Goal: Task Accomplishment & Management: Manage account settings

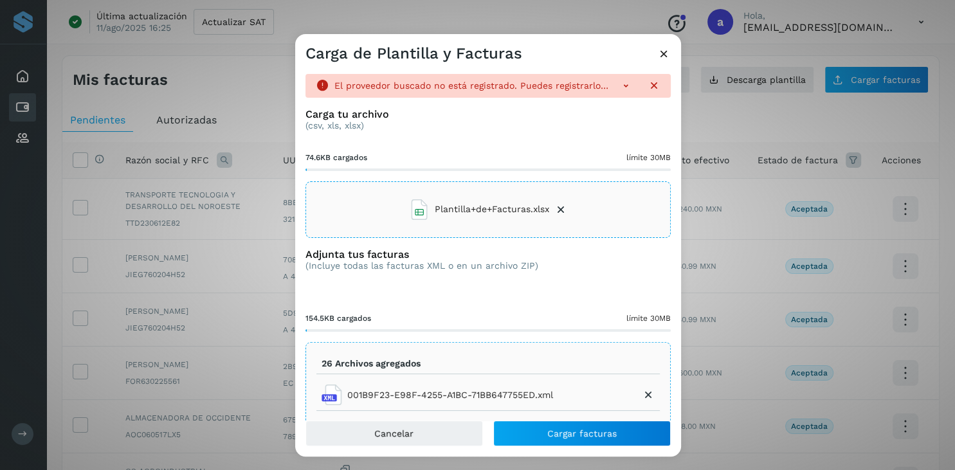
click at [662, 48] on icon at bounding box center [663, 53] width 13 height 13
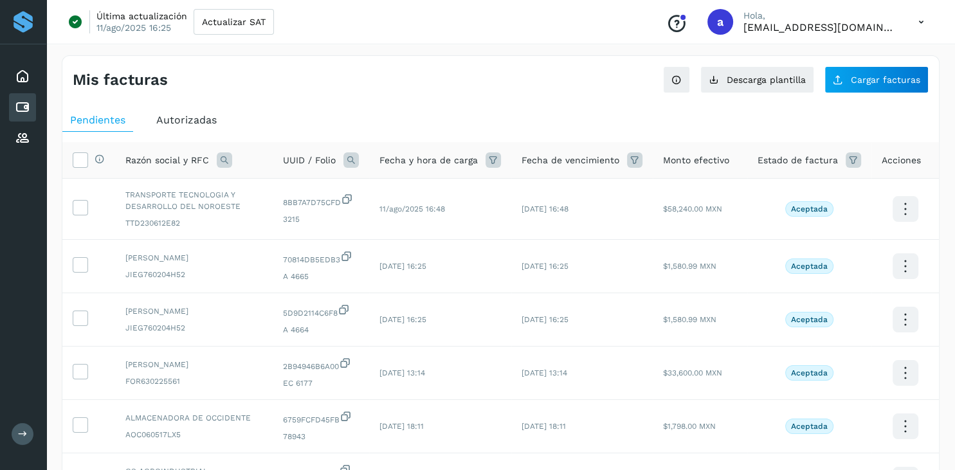
click at [913, 21] on icon at bounding box center [921, 22] width 26 height 26
click at [868, 77] on div "Cerrar sesión" at bounding box center [856, 83] width 153 height 24
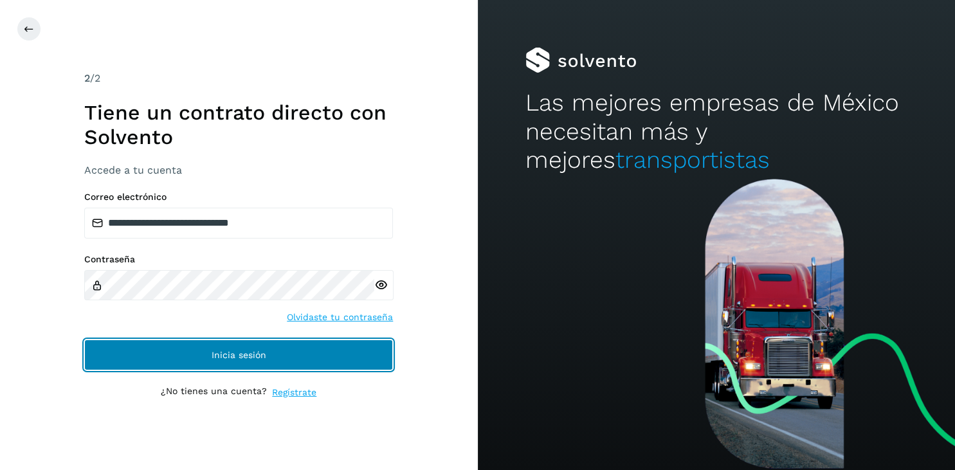
click at [201, 361] on button "Inicia sesión" at bounding box center [238, 354] width 309 height 31
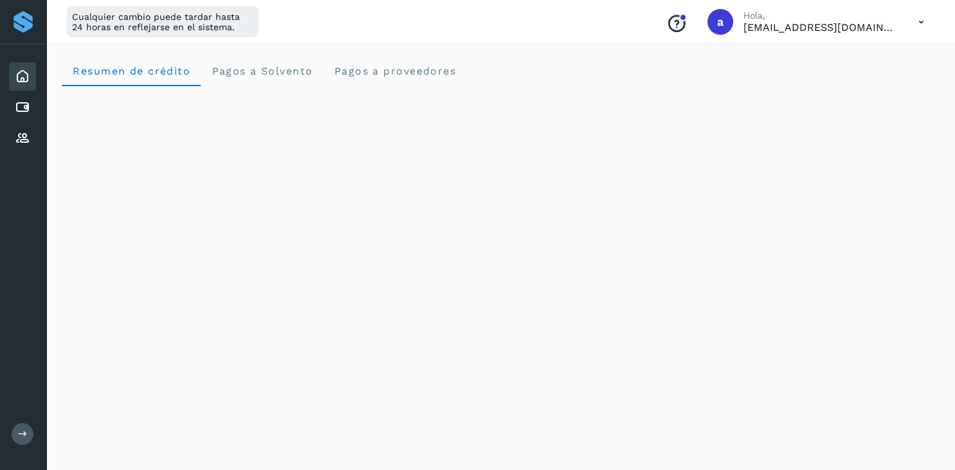
click at [26, 31] on div at bounding box center [23, 21] width 23 height 23
click at [26, 76] on icon at bounding box center [22, 76] width 15 height 15
click at [29, 109] on icon at bounding box center [22, 107] width 15 height 15
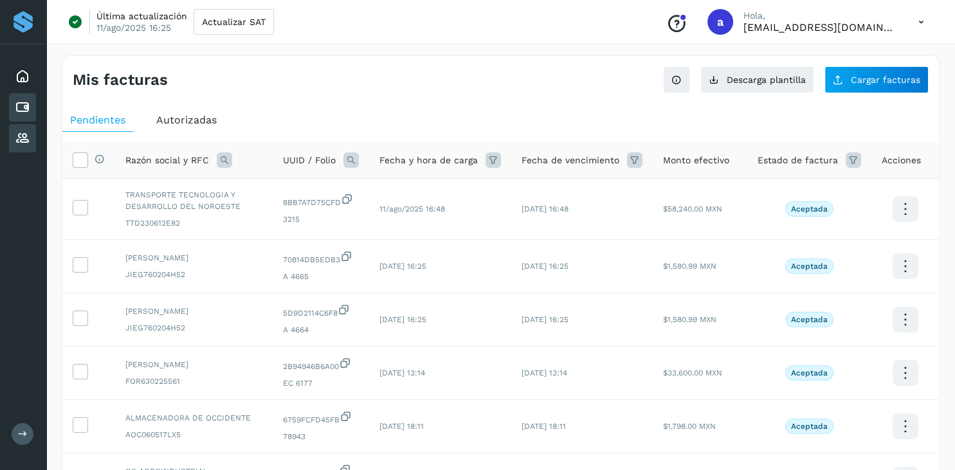
click at [28, 130] on icon at bounding box center [22, 137] width 15 height 15
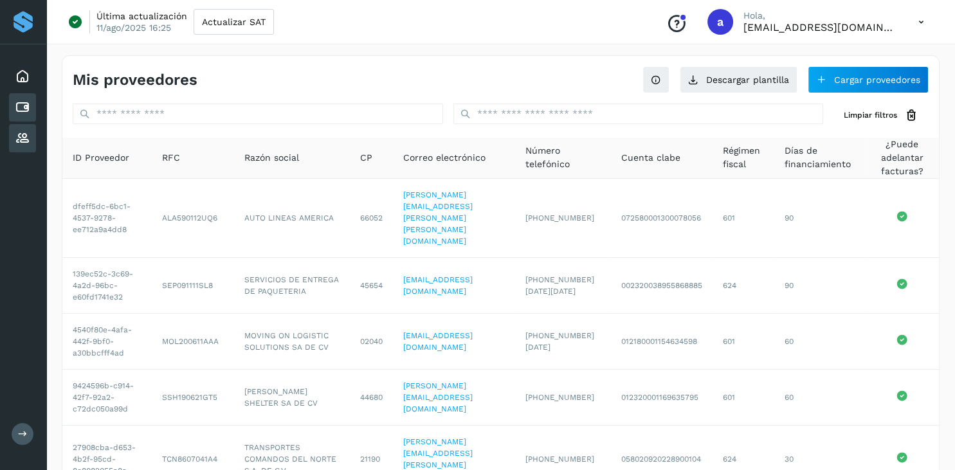
click at [33, 104] on div "Cuentas por pagar" at bounding box center [22, 107] width 27 height 28
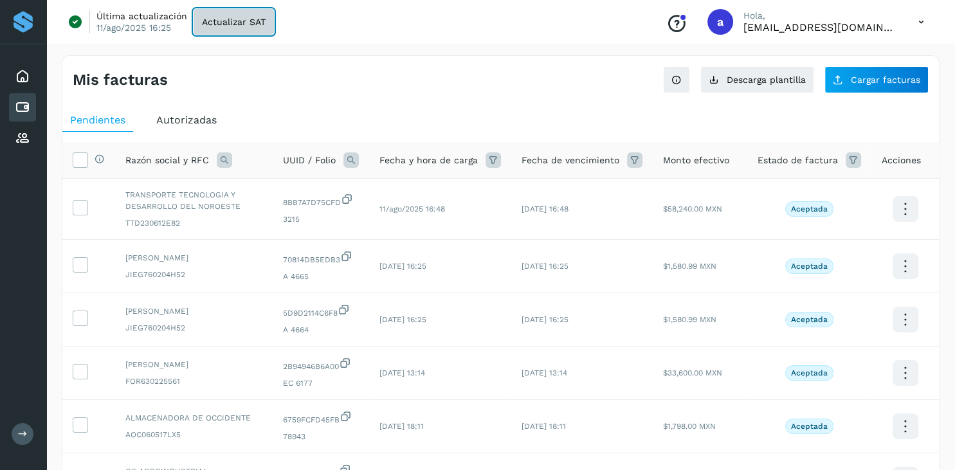
click at [218, 28] on button "Actualizar SAT" at bounding box center [233, 22] width 80 height 26
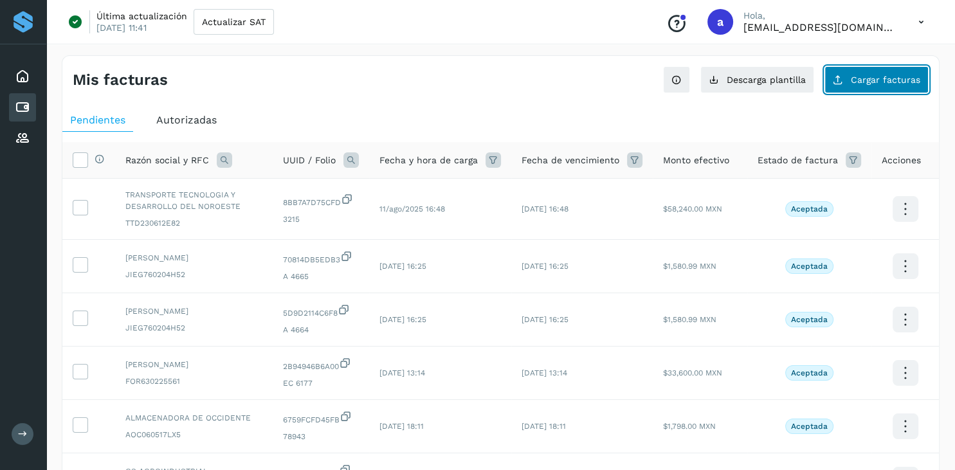
click at [879, 84] on span "Cargar facturas" at bounding box center [884, 79] width 69 height 9
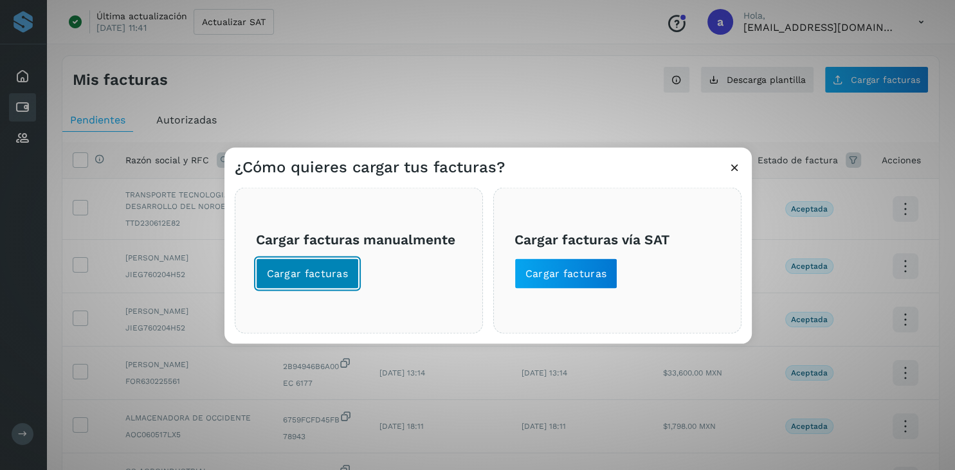
click at [282, 275] on span "Cargar facturas" at bounding box center [308, 273] width 82 height 14
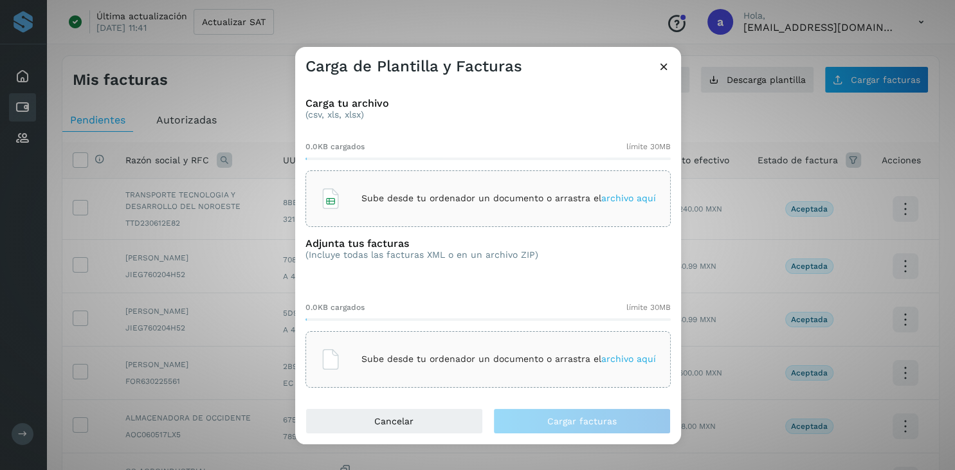
click at [335, 207] on icon at bounding box center [330, 198] width 21 height 21
click at [376, 361] on p "Sube desde tu ordenador un documento o arrastra el archivo aquí" at bounding box center [508, 359] width 294 height 11
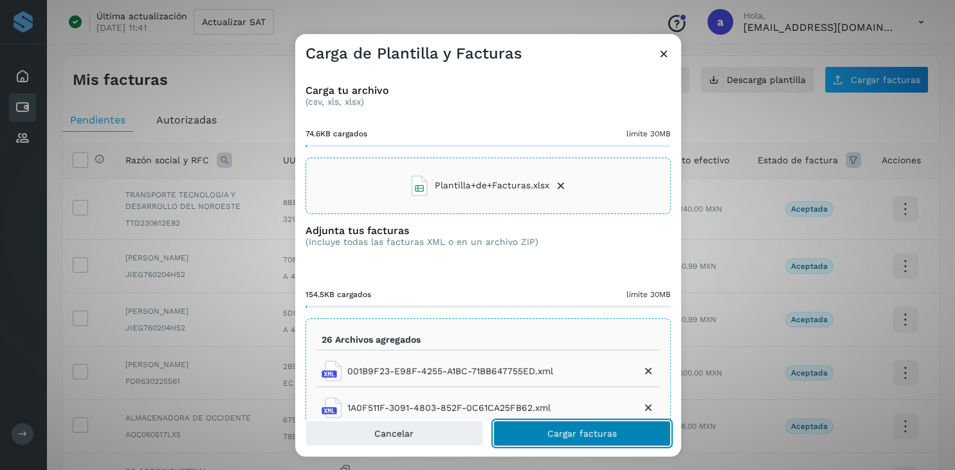
click at [547, 445] on button "Cargar facturas" at bounding box center [581, 433] width 177 height 26
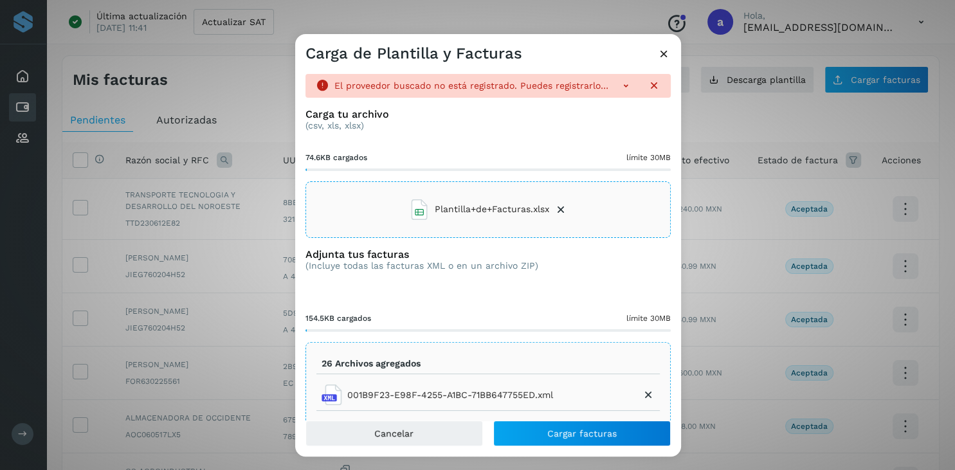
click at [665, 53] on icon at bounding box center [663, 53] width 13 height 13
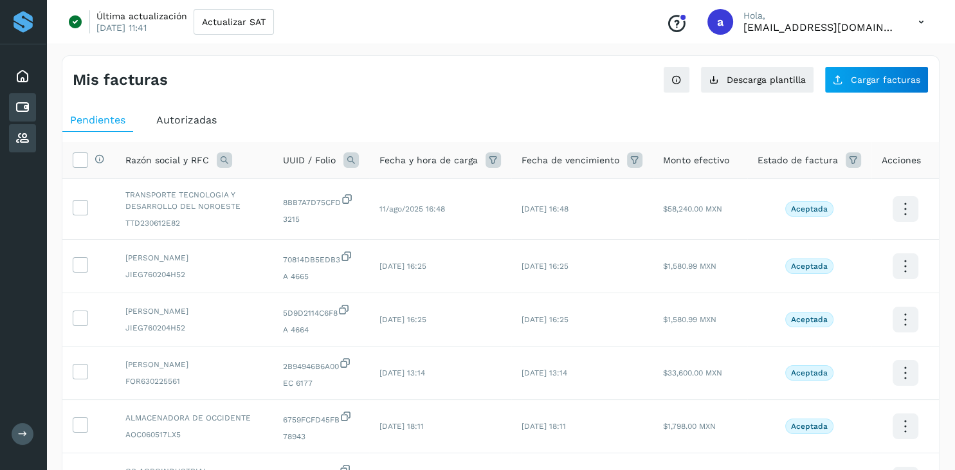
click at [25, 132] on icon at bounding box center [22, 137] width 15 height 15
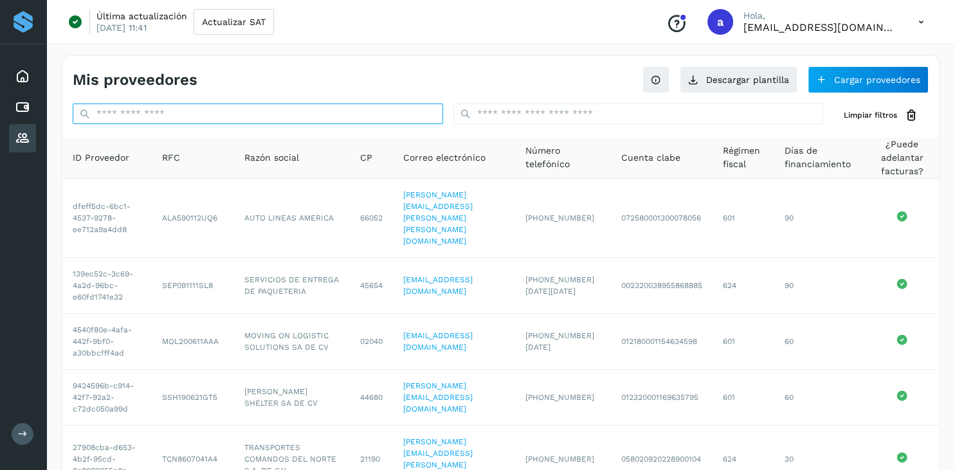
click at [164, 118] on input "text" at bounding box center [258, 113] width 370 height 21
paste input "**********"
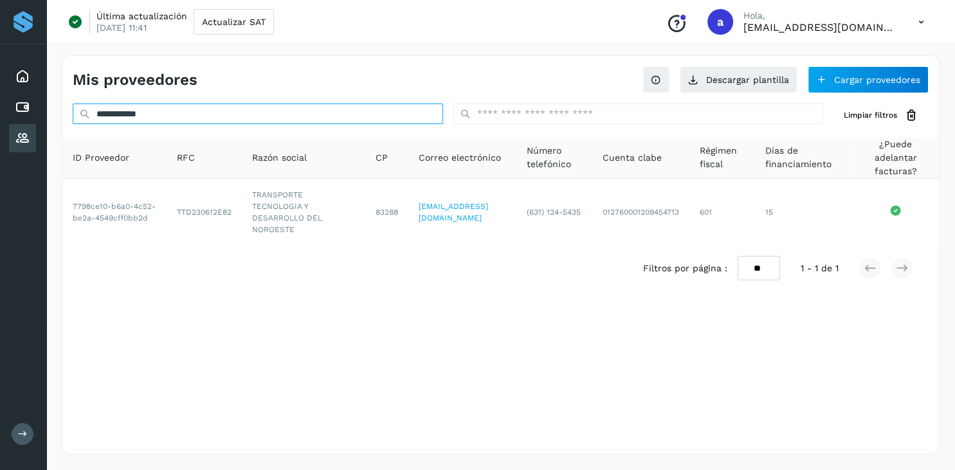
drag, startPoint x: 173, startPoint y: 110, endPoint x: 70, endPoint y: 112, distance: 102.9
click at [73, 112] on input "**********" at bounding box center [258, 113] width 370 height 21
paste input "*"
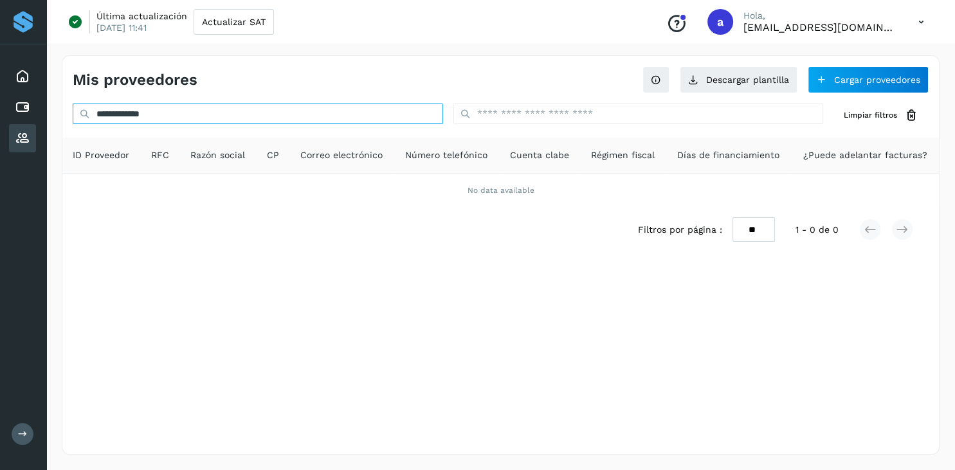
drag, startPoint x: 181, startPoint y: 114, endPoint x: 14, endPoint y: 117, distance: 167.2
click at [73, 117] on input "**********" at bounding box center [258, 113] width 370 height 21
paste input "text"
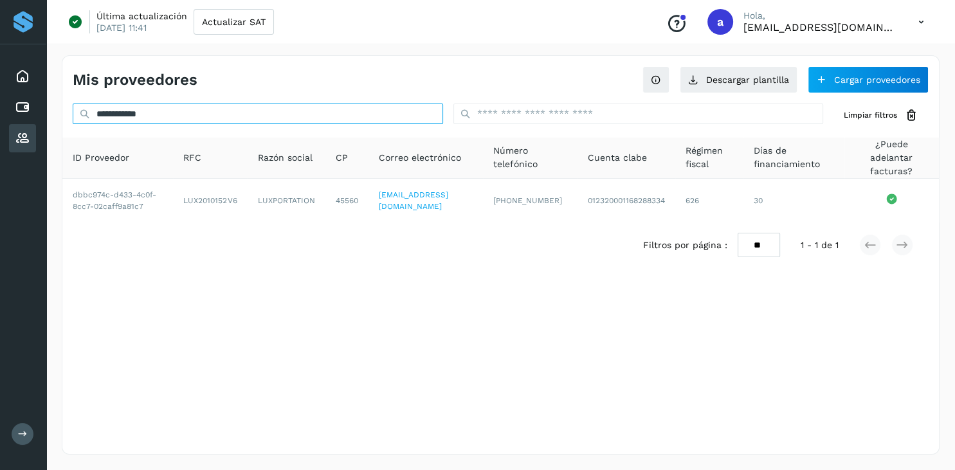
drag, startPoint x: 179, startPoint y: 111, endPoint x: 58, endPoint y: 109, distance: 120.2
click at [73, 109] on input "**********" at bounding box center [258, 113] width 370 height 21
paste input "text"
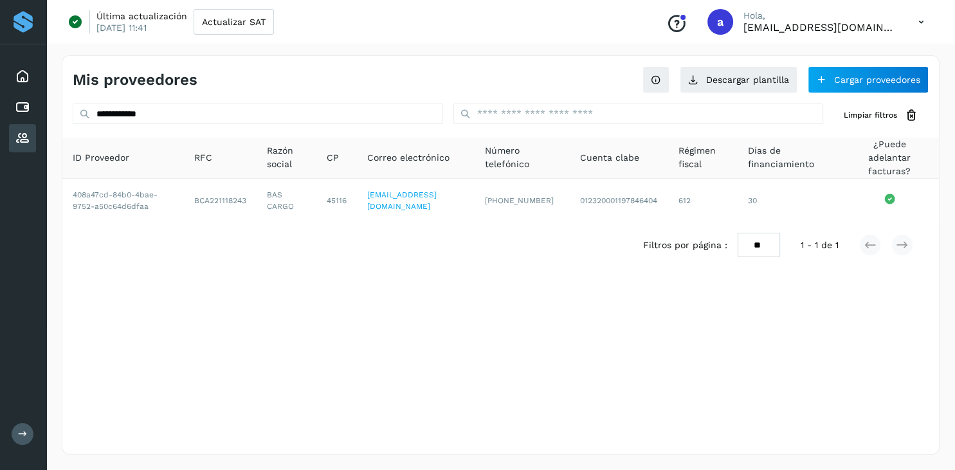
click at [297, 285] on div "**********" at bounding box center [500, 254] width 877 height 399
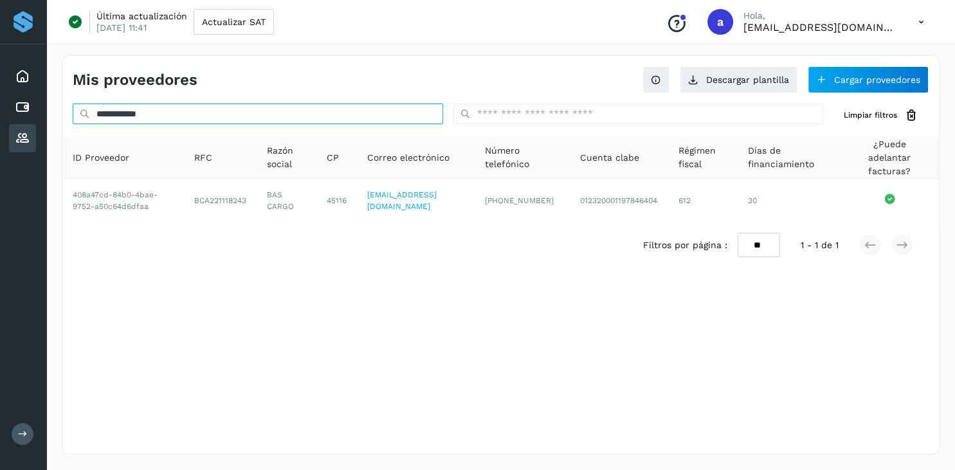
click at [438, 116] on input "**********" at bounding box center [258, 113] width 370 height 21
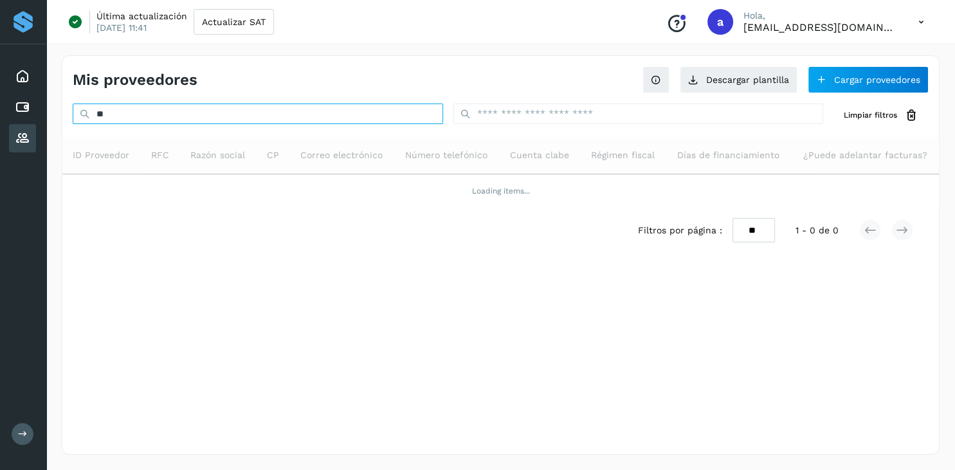
type input "*"
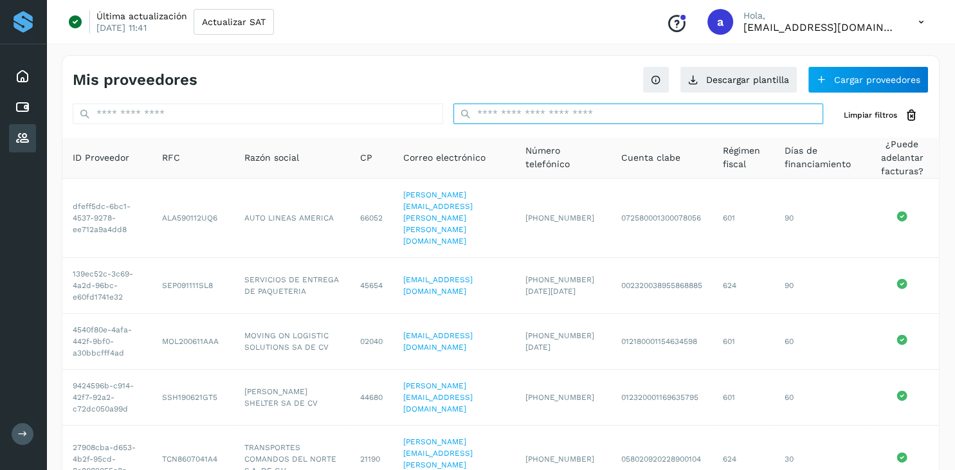
click at [605, 112] on input "text" at bounding box center [638, 113] width 370 height 21
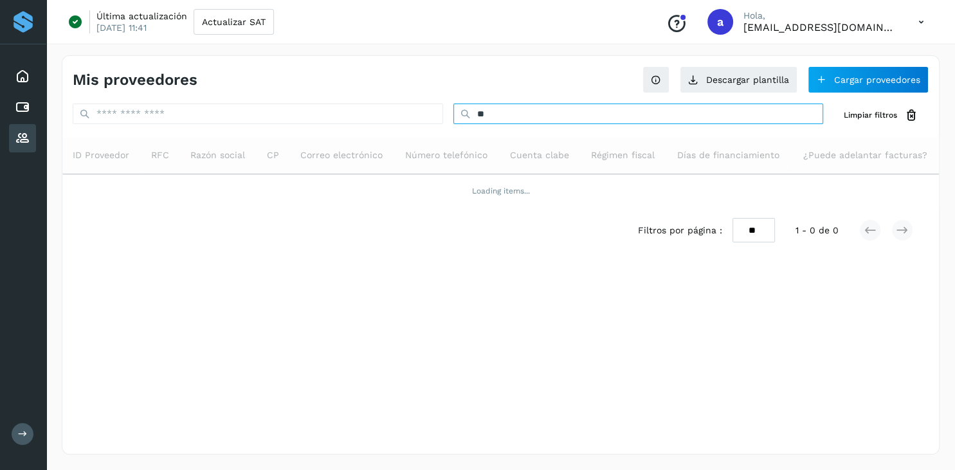
type input "*"
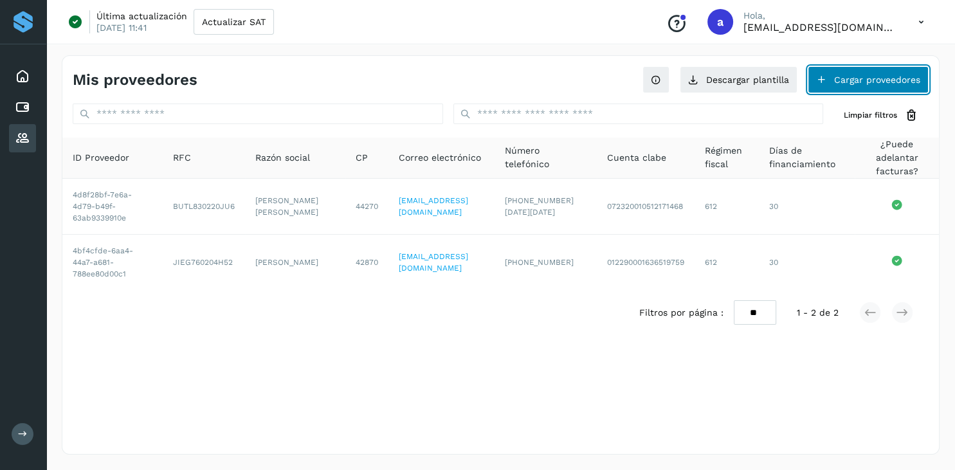
click at [904, 76] on button "Cargar proveedores" at bounding box center [867, 79] width 121 height 27
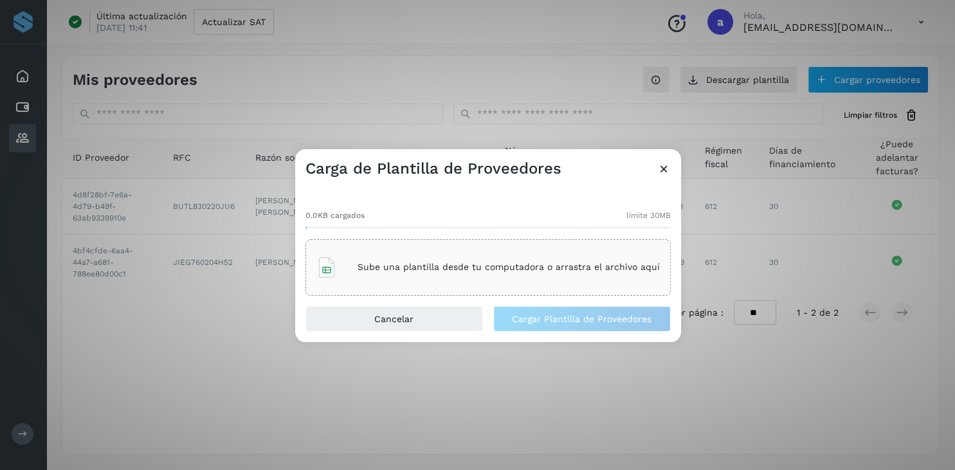
click at [425, 259] on div "Sube una plantilla desde tu computadora o arrastra el archivo aquí" at bounding box center [487, 267] width 343 height 35
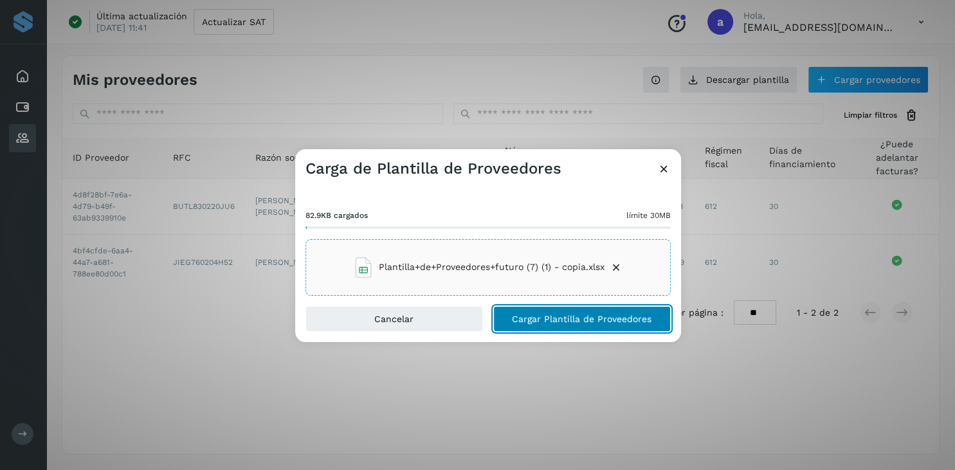
click at [597, 324] on button "Cargar Plantilla de Proveedores" at bounding box center [581, 319] width 177 height 26
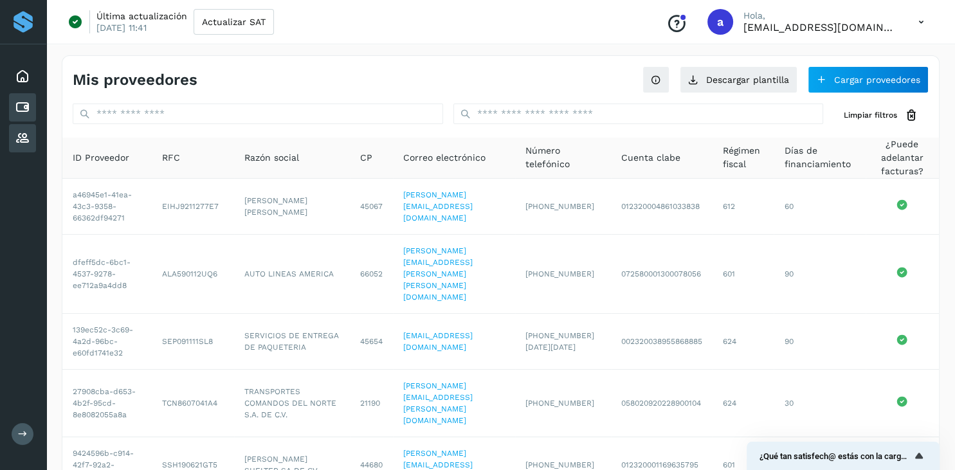
click at [17, 112] on icon at bounding box center [22, 107] width 15 height 15
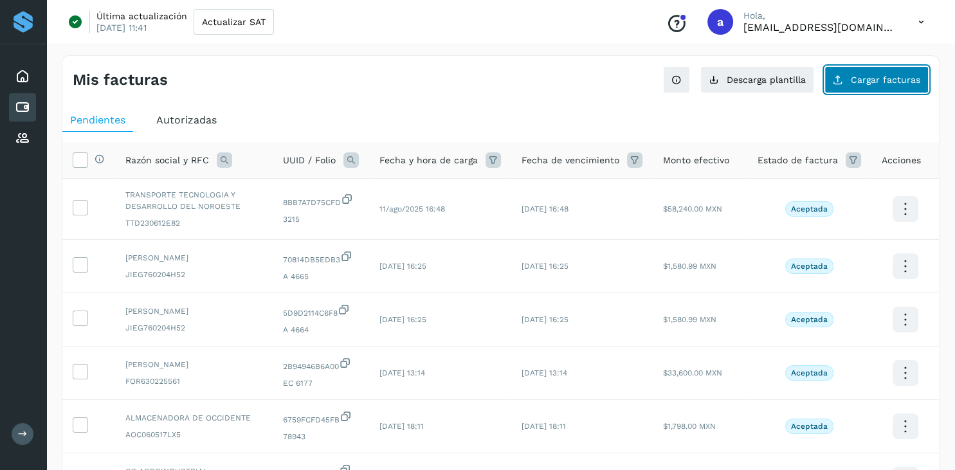
click at [862, 78] on span "Cargar facturas" at bounding box center [884, 79] width 69 height 9
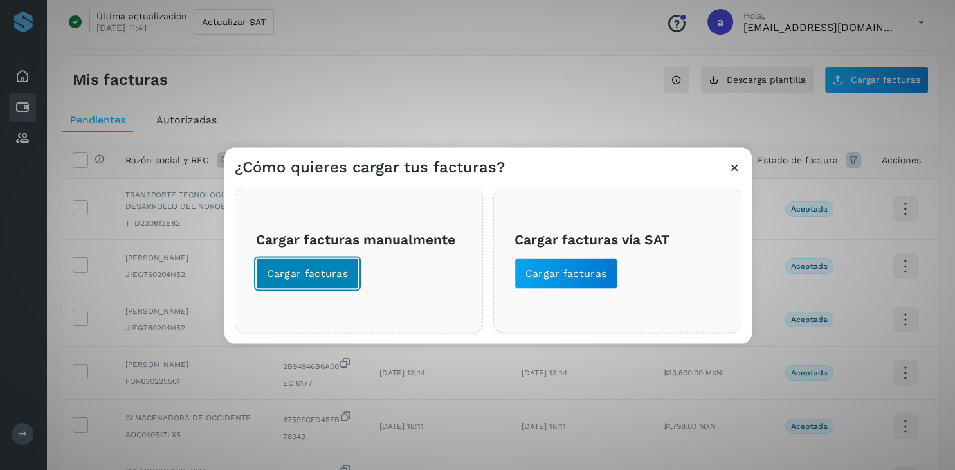
click at [323, 273] on span "Cargar facturas" at bounding box center [308, 273] width 82 height 14
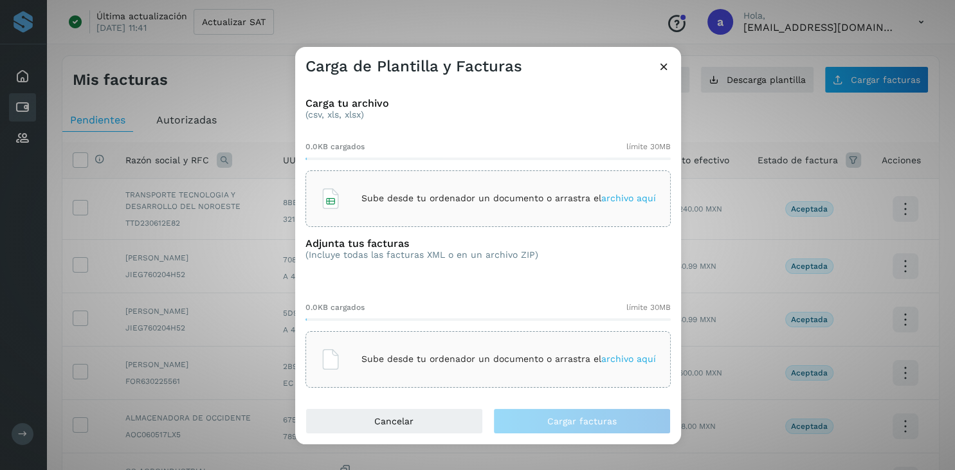
click at [329, 204] on icon at bounding box center [330, 198] width 21 height 21
click at [383, 358] on p "Sube desde tu ordenador un documento o arrastra el archivo aquí" at bounding box center [508, 359] width 294 height 11
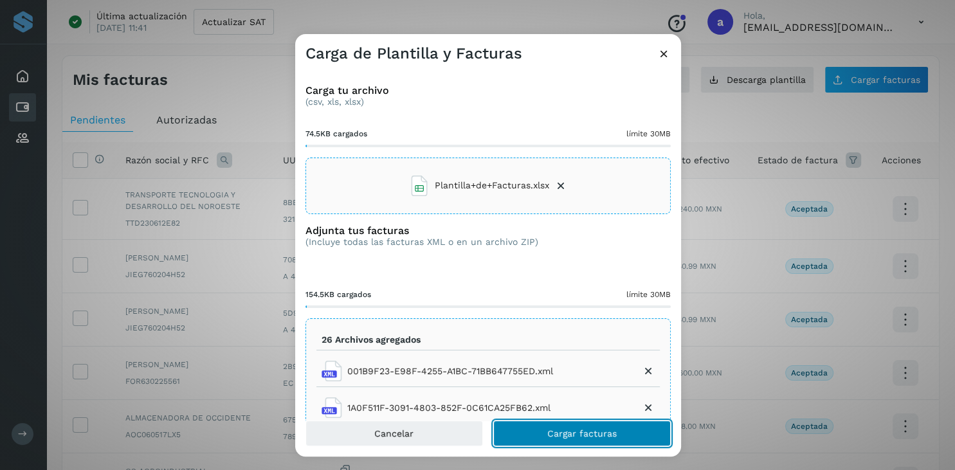
click at [593, 436] on span "Cargar facturas" at bounding box center [581, 433] width 69 height 9
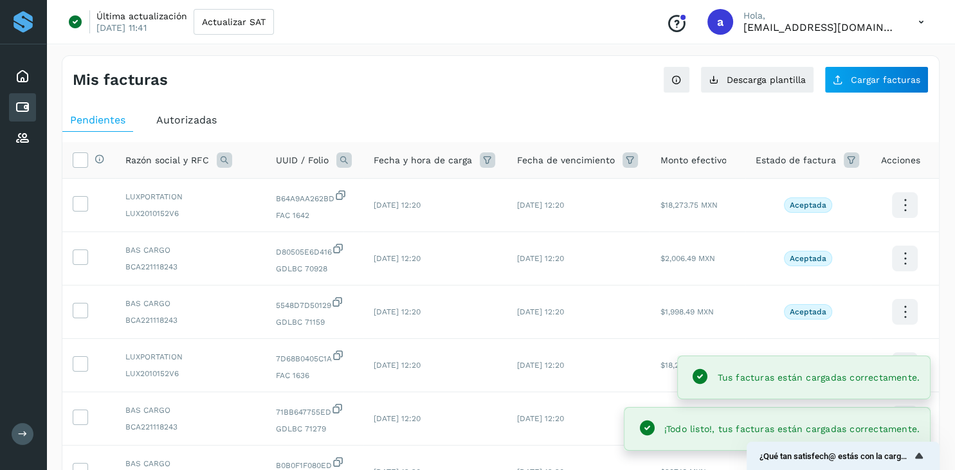
click at [392, 107] on div "Pendientes Autorizadas Selecciona todas las facturas disponibles para autorizac…" at bounding box center [500, 453] width 876 height 701
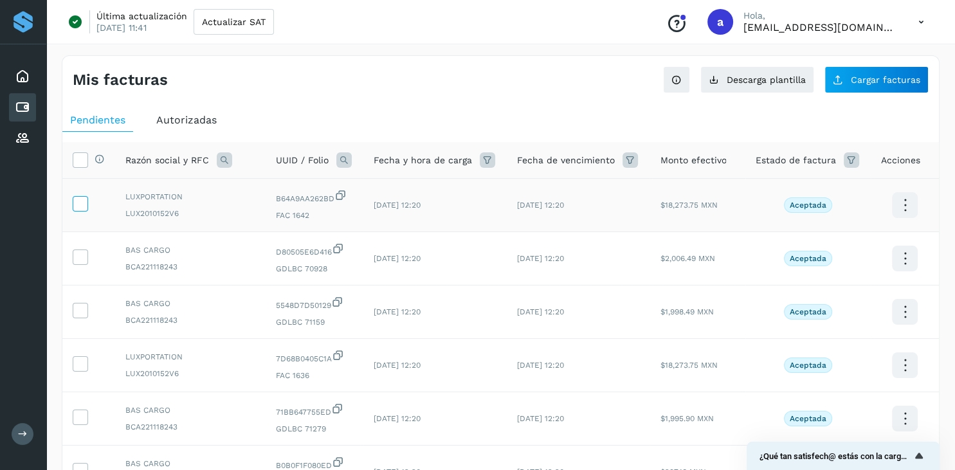
click at [83, 204] on icon at bounding box center [79, 202] width 13 height 13
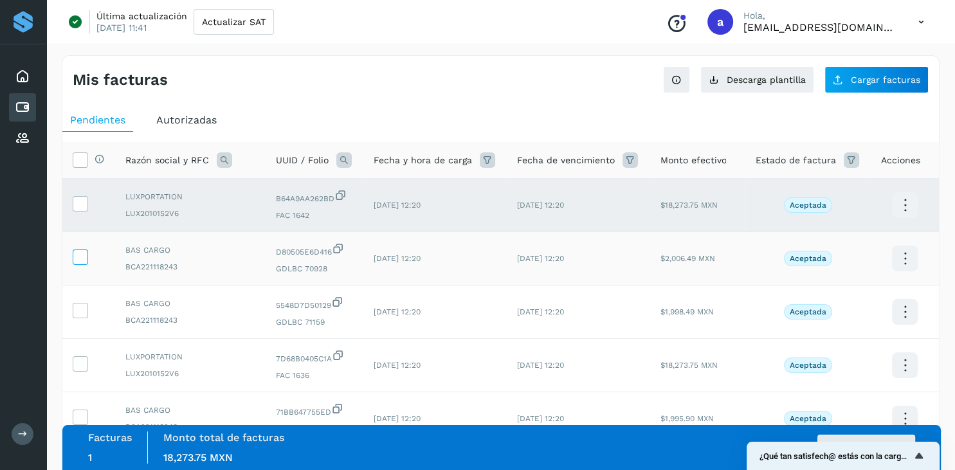
click at [82, 258] on icon at bounding box center [79, 255] width 13 height 13
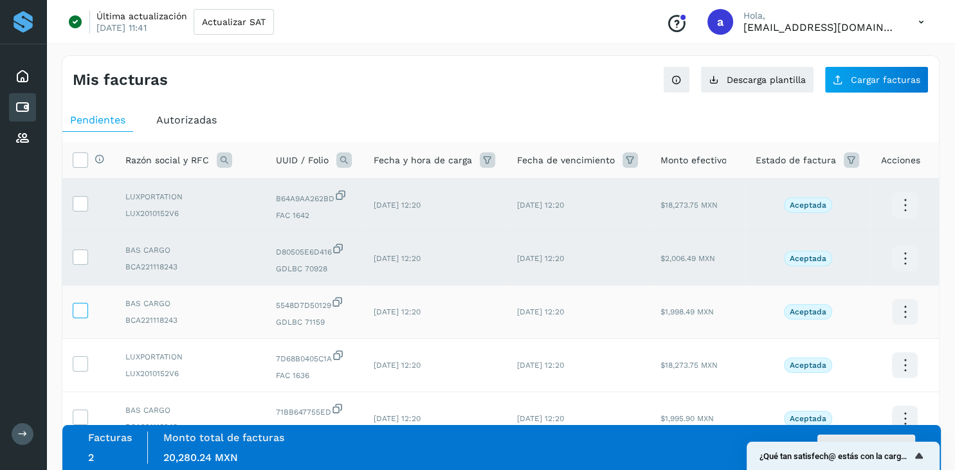
click at [82, 314] on icon at bounding box center [79, 309] width 13 height 13
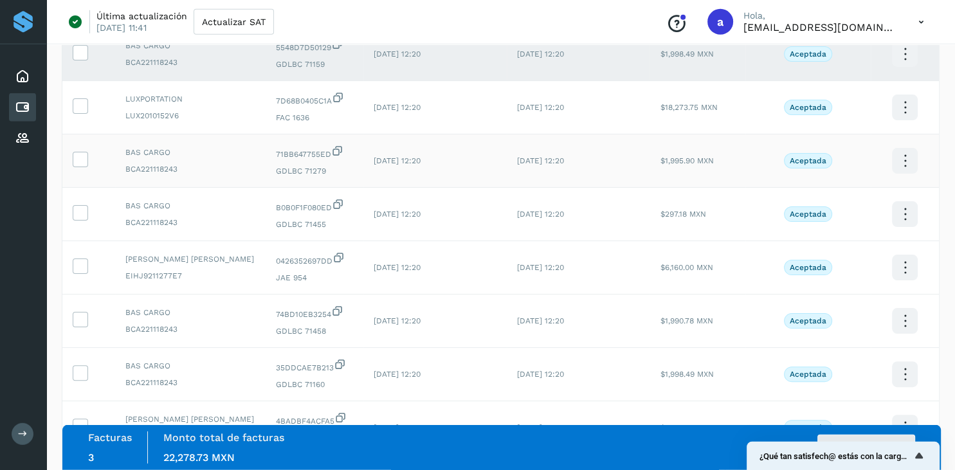
scroll to position [365, 0]
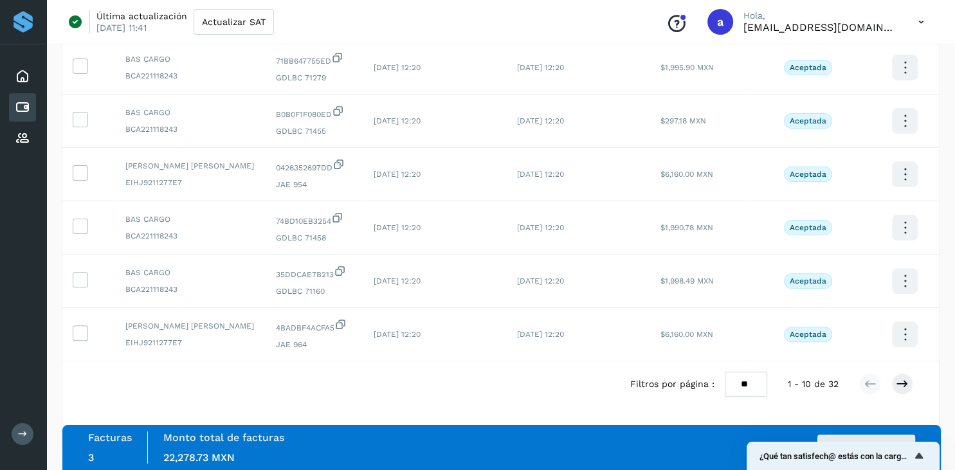
click at [724, 372] on select "** ** **" at bounding box center [745, 384] width 42 height 25
select select "**"
click option "**" at bounding box center [0, 0] width 0 height 0
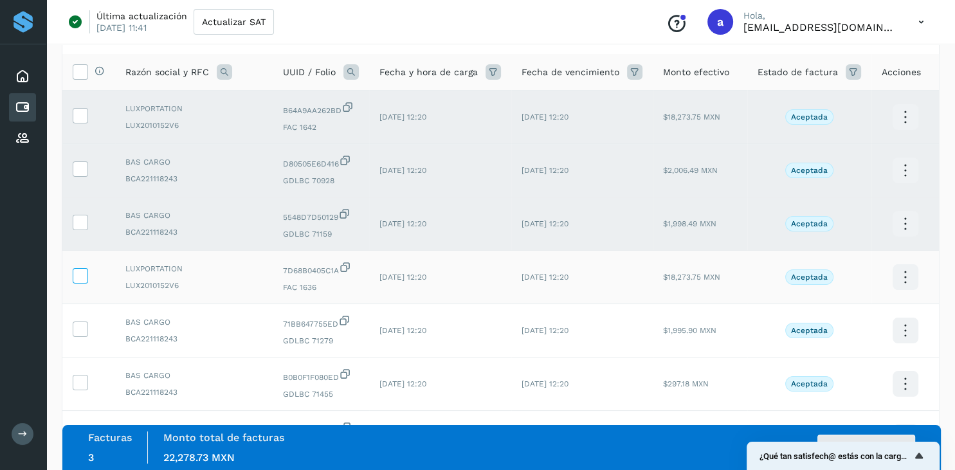
click at [73, 274] on label at bounding box center [80, 275] width 15 height 15
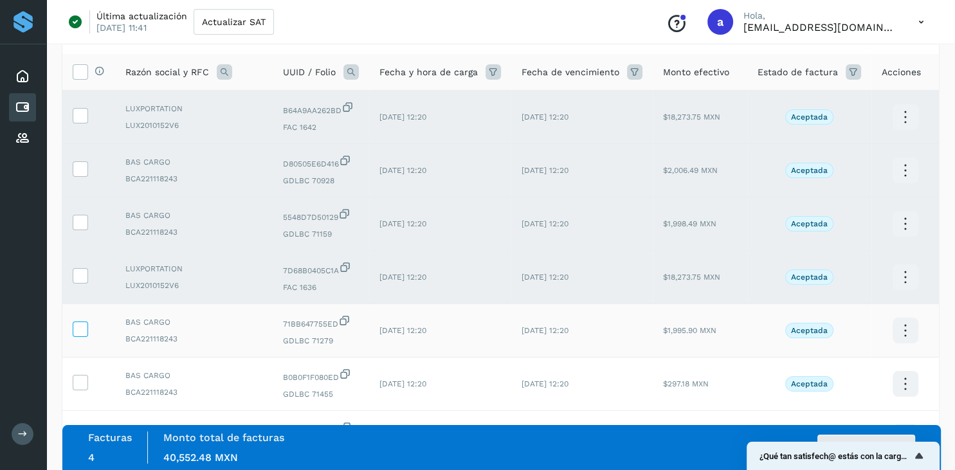
click at [84, 328] on icon at bounding box center [79, 327] width 13 height 13
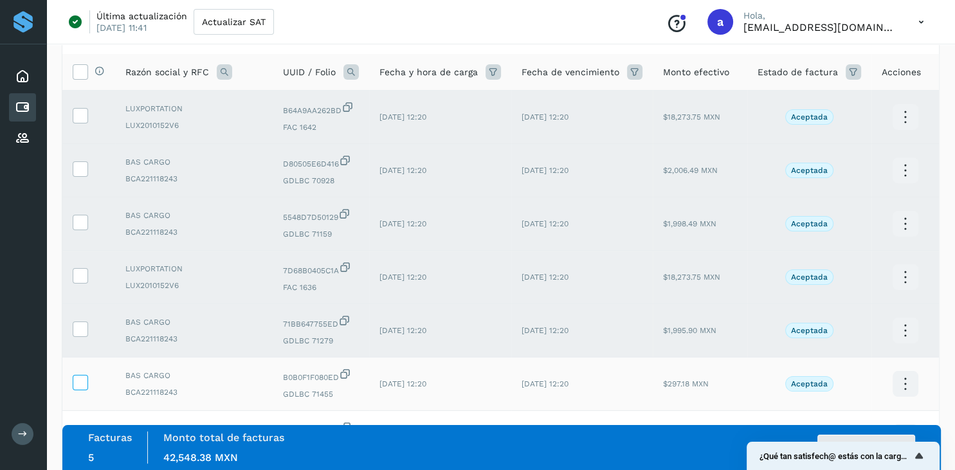
click at [84, 388] on span at bounding box center [79, 385] width 13 height 9
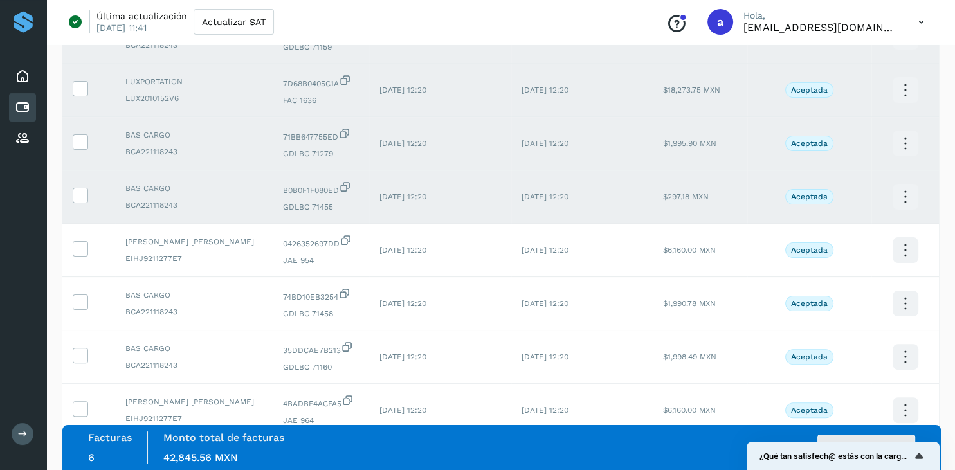
scroll to position [292, 0]
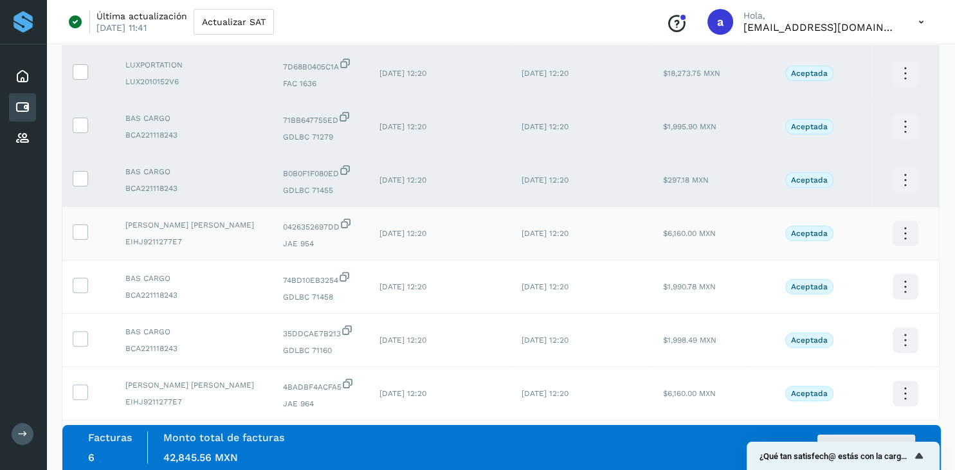
click at [83, 244] on td at bounding box center [88, 233] width 53 height 53
click at [82, 237] on icon at bounding box center [79, 230] width 13 height 13
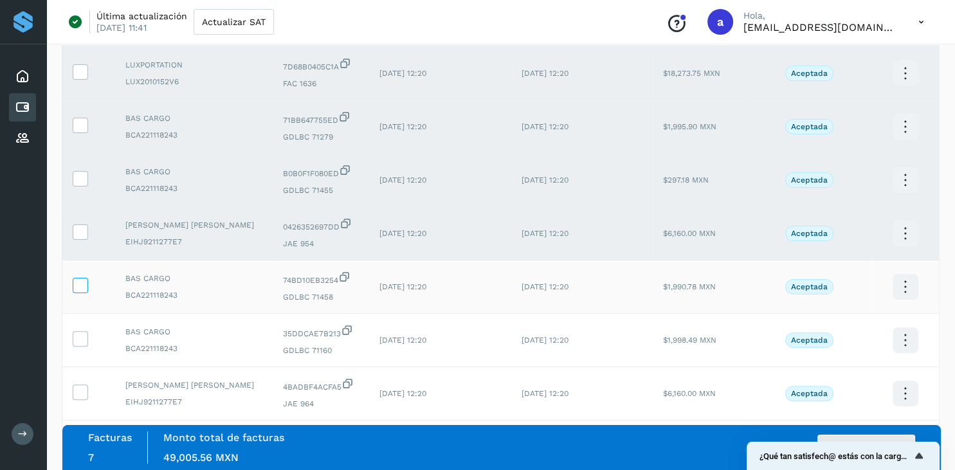
click at [82, 291] on icon at bounding box center [79, 284] width 13 height 13
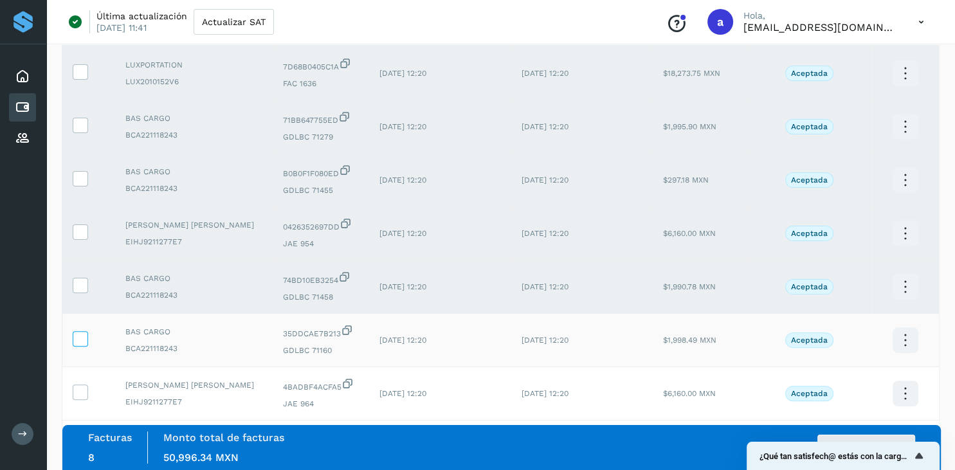
click at [76, 341] on icon at bounding box center [79, 337] width 13 height 13
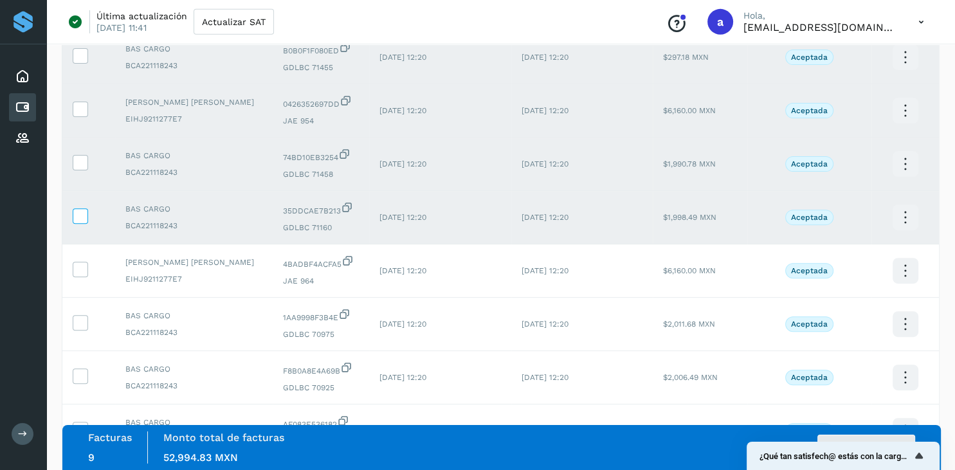
scroll to position [427, 0]
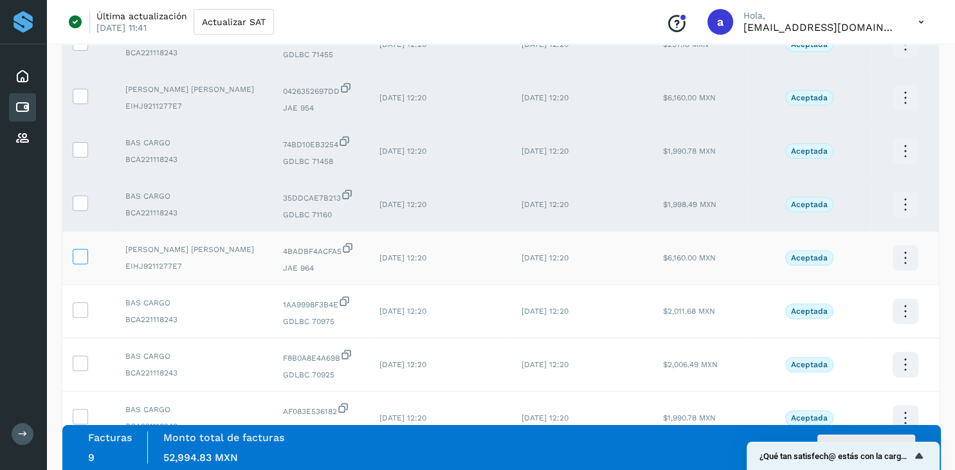
click at [80, 264] on span at bounding box center [79, 259] width 13 height 9
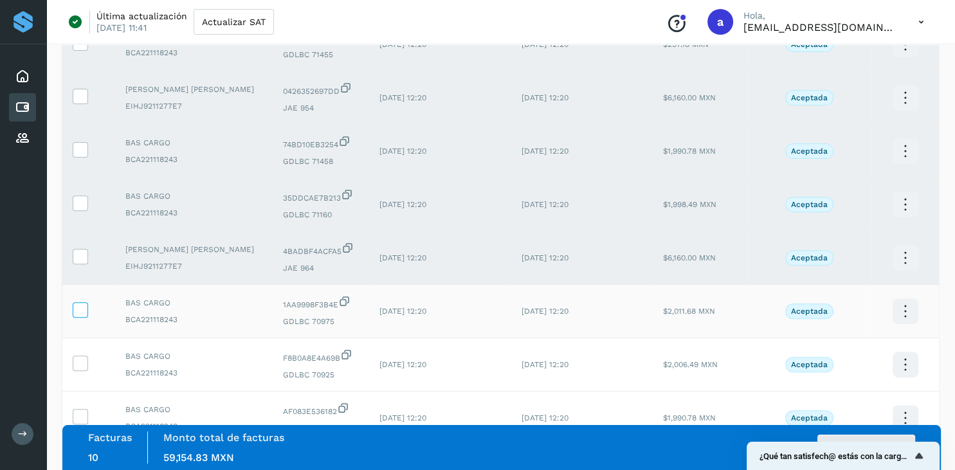
click at [86, 316] on icon at bounding box center [79, 308] width 13 height 13
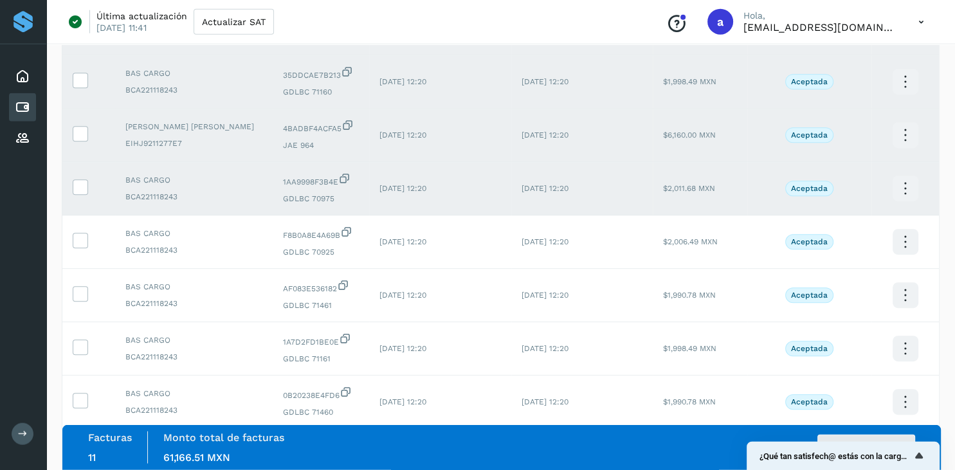
scroll to position [563, 0]
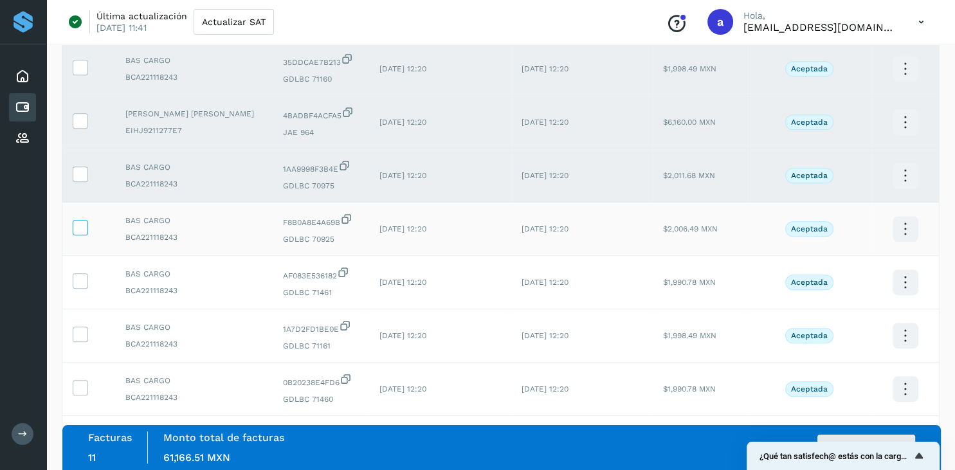
click at [78, 233] on icon at bounding box center [79, 226] width 13 height 13
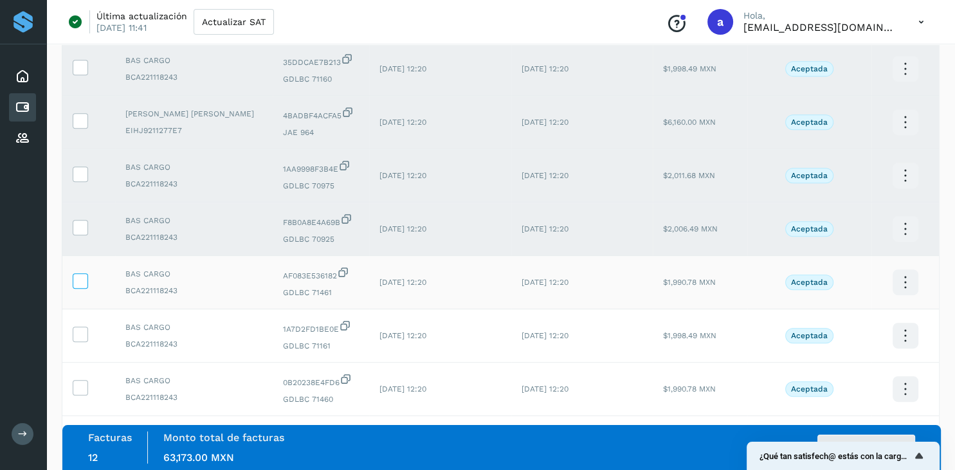
click at [78, 287] on icon at bounding box center [79, 279] width 13 height 13
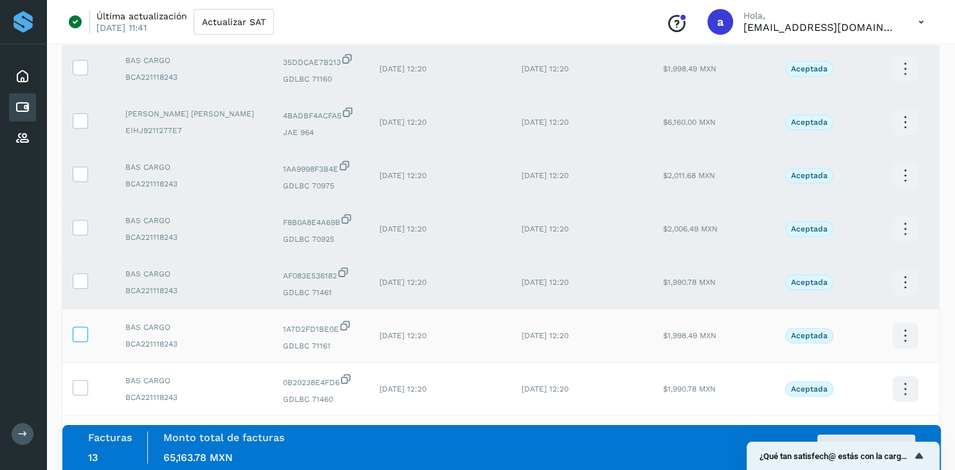
click at [80, 340] on icon at bounding box center [79, 333] width 13 height 13
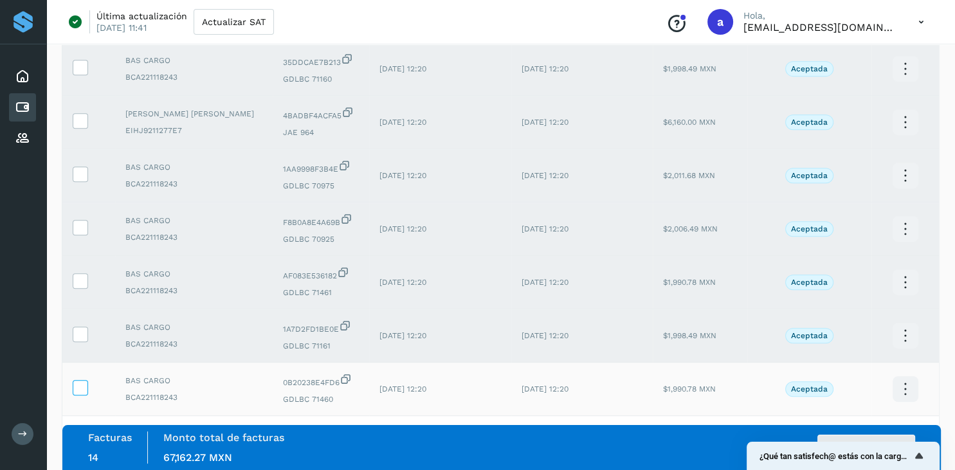
click at [81, 393] on icon at bounding box center [79, 386] width 13 height 13
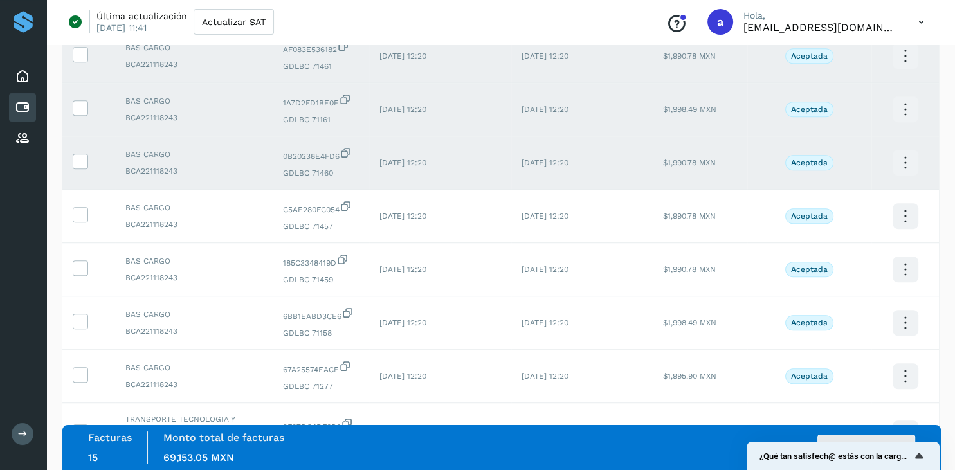
scroll to position [835, 0]
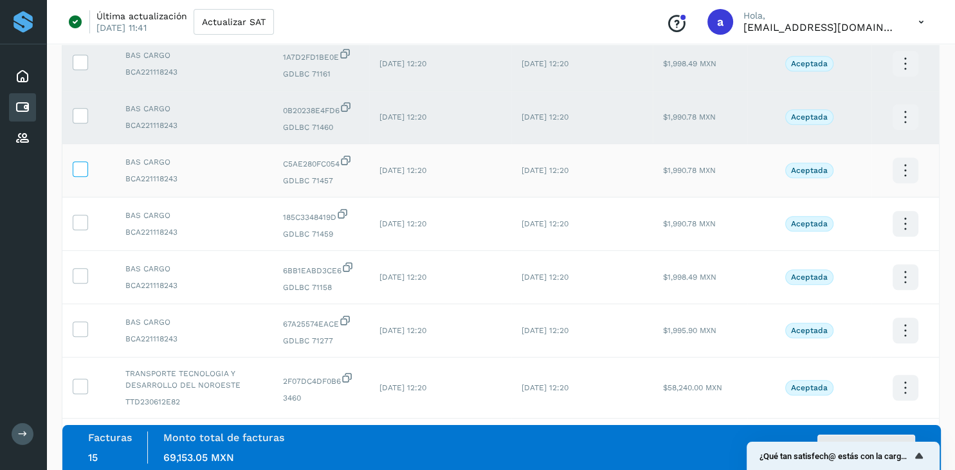
click at [85, 175] on icon at bounding box center [79, 167] width 13 height 13
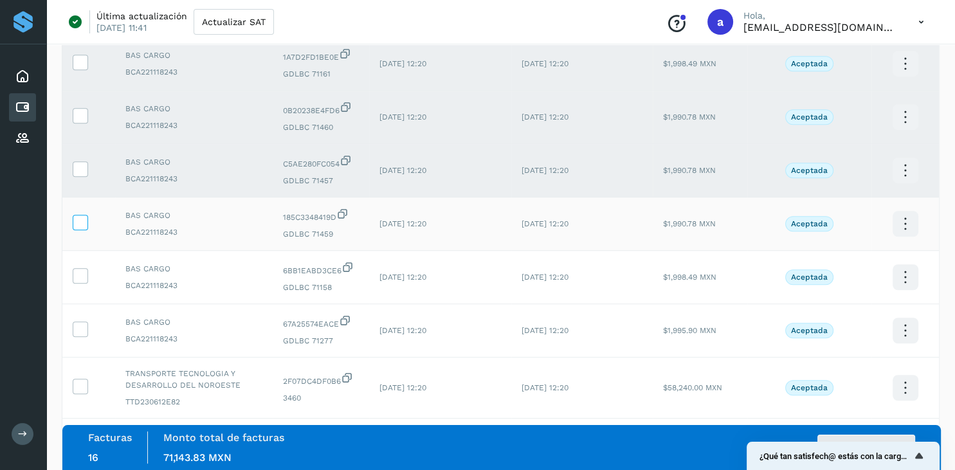
click at [78, 228] on icon at bounding box center [79, 221] width 13 height 13
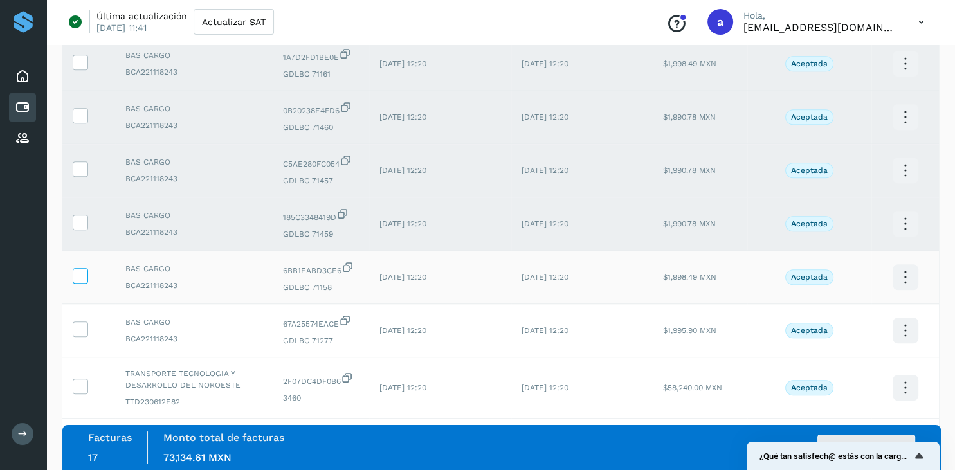
click at [84, 282] on icon at bounding box center [79, 274] width 13 height 13
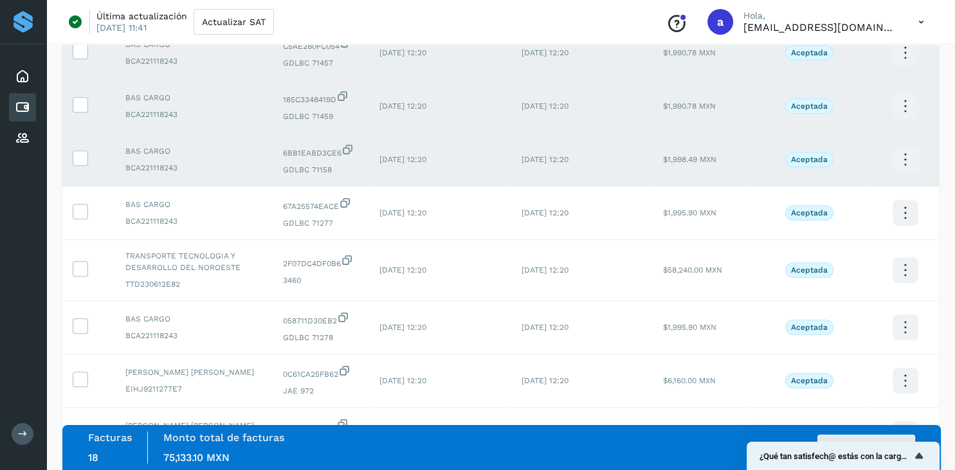
scroll to position [971, 0]
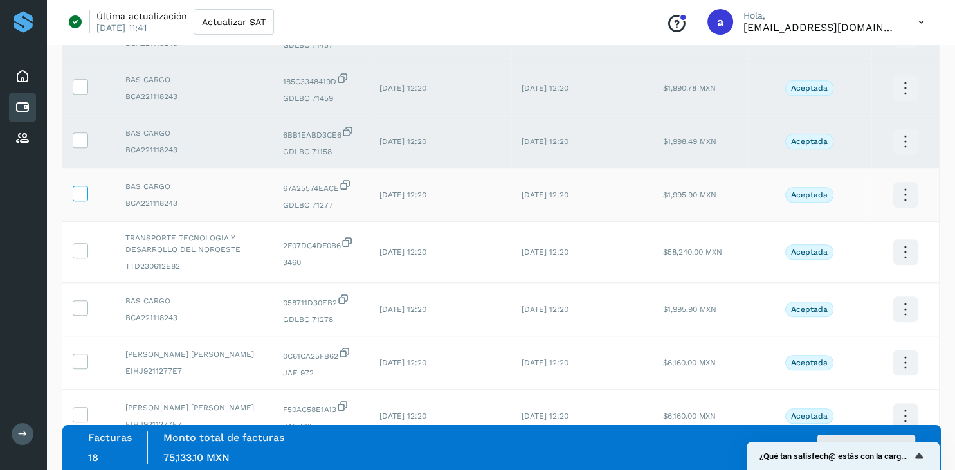
click at [80, 199] on icon at bounding box center [79, 192] width 13 height 13
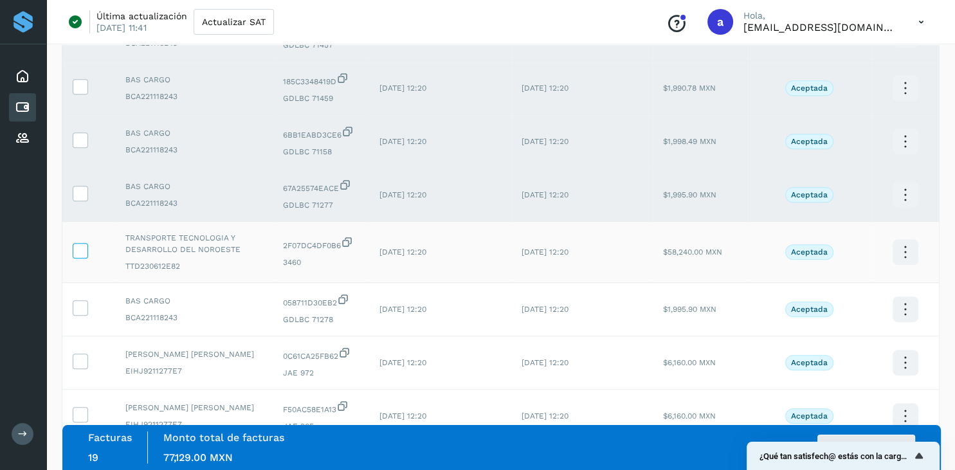
click at [83, 256] on icon at bounding box center [79, 249] width 13 height 13
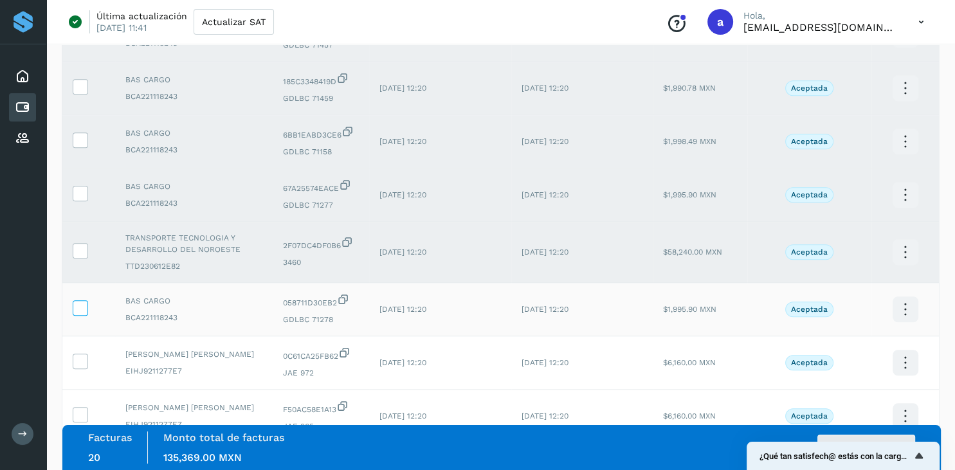
click at [80, 314] on icon at bounding box center [79, 306] width 13 height 13
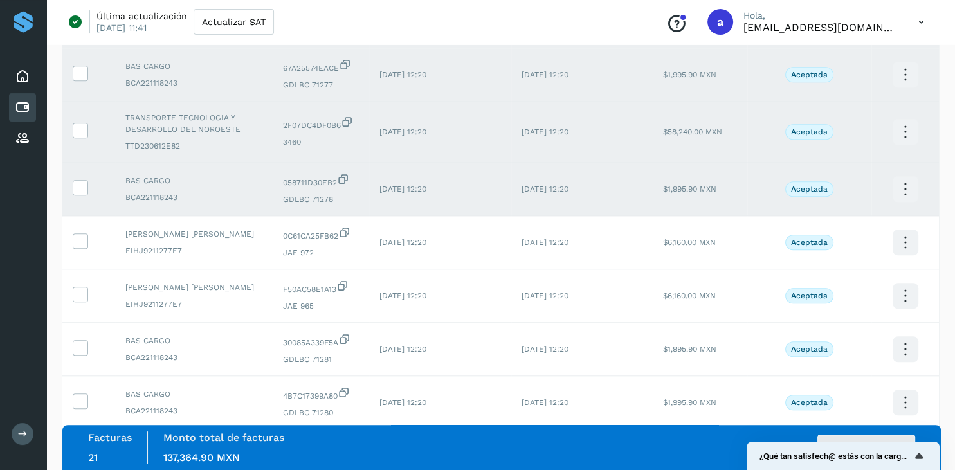
scroll to position [1106, 0]
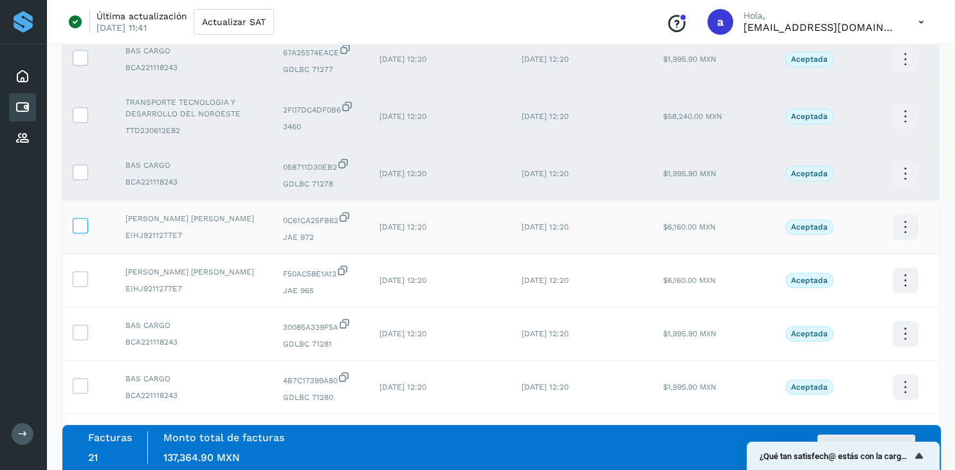
click at [80, 231] on icon at bounding box center [79, 224] width 13 height 13
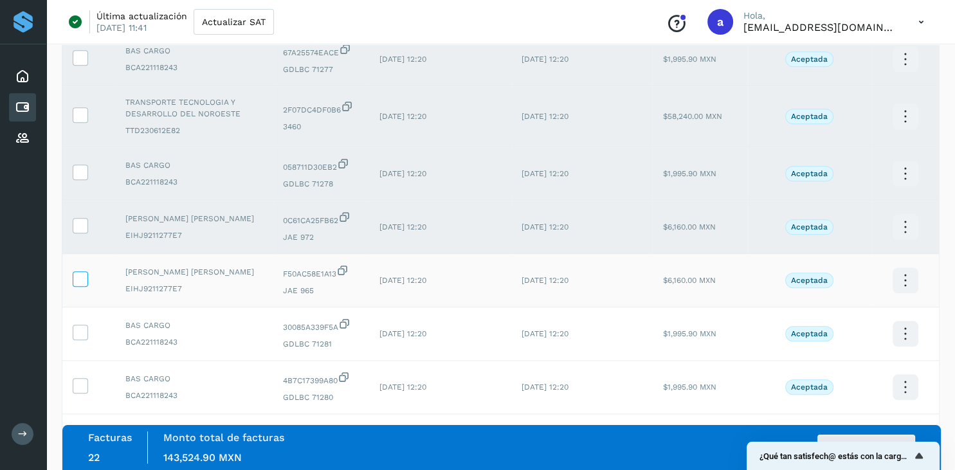
click at [80, 285] on icon at bounding box center [79, 277] width 13 height 13
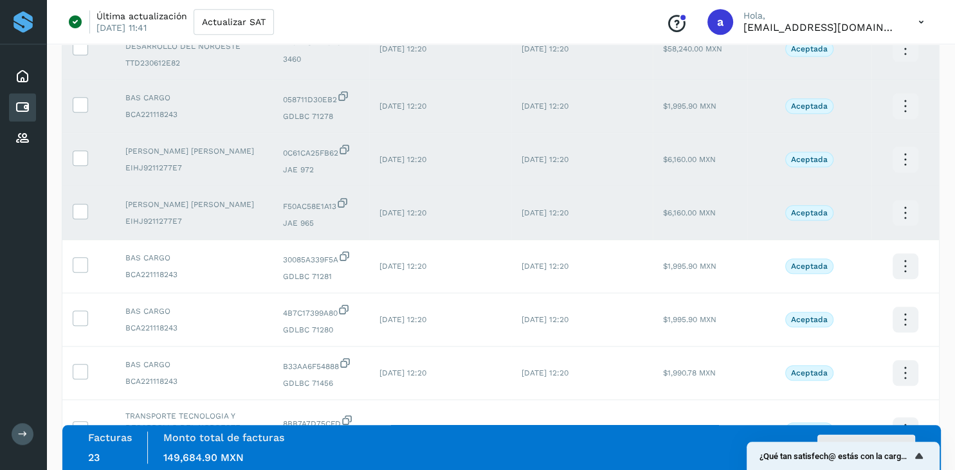
scroll to position [1174, 0]
click at [84, 270] on icon at bounding box center [79, 262] width 13 height 13
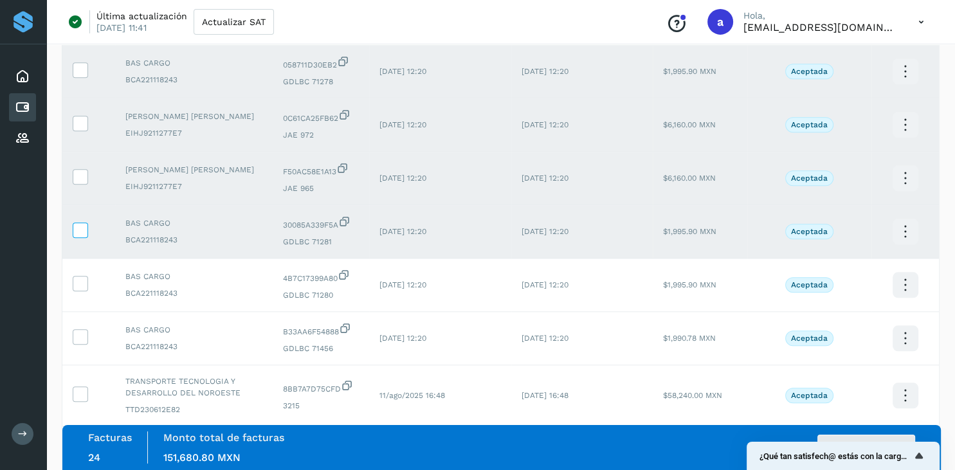
scroll to position [1242, 0]
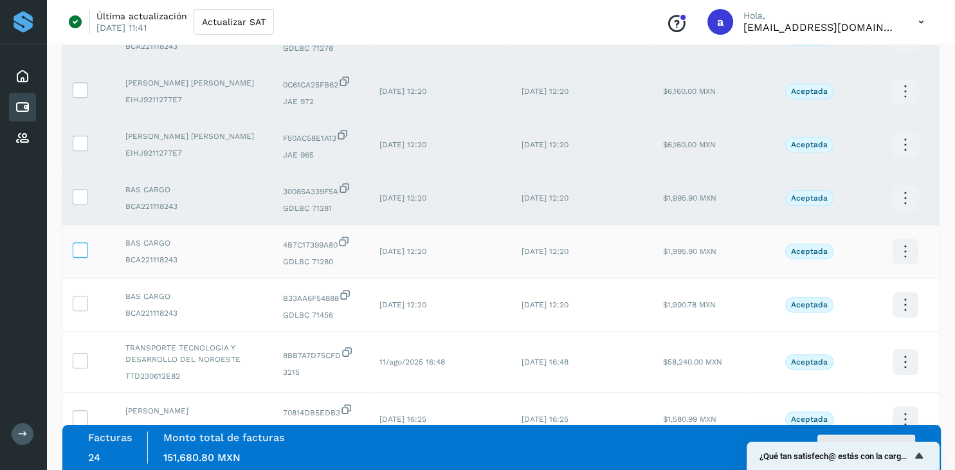
click at [80, 256] on icon at bounding box center [79, 248] width 13 height 13
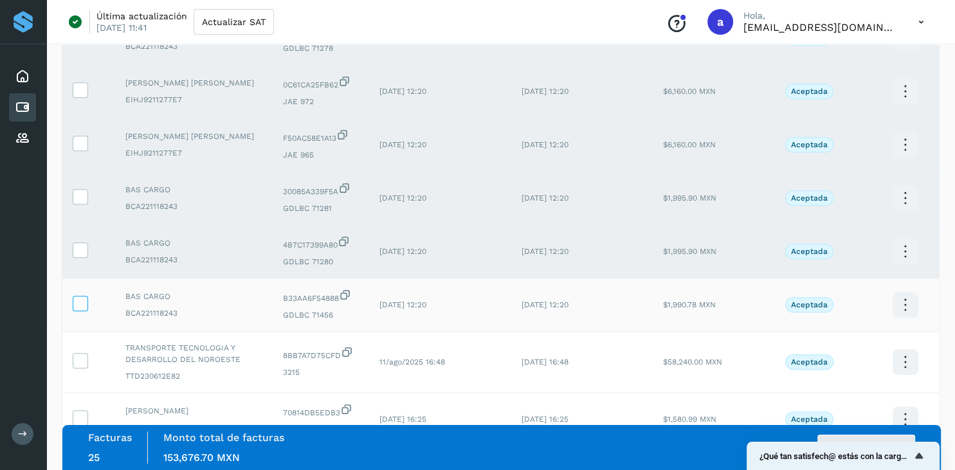
click at [79, 309] on icon at bounding box center [79, 302] width 13 height 13
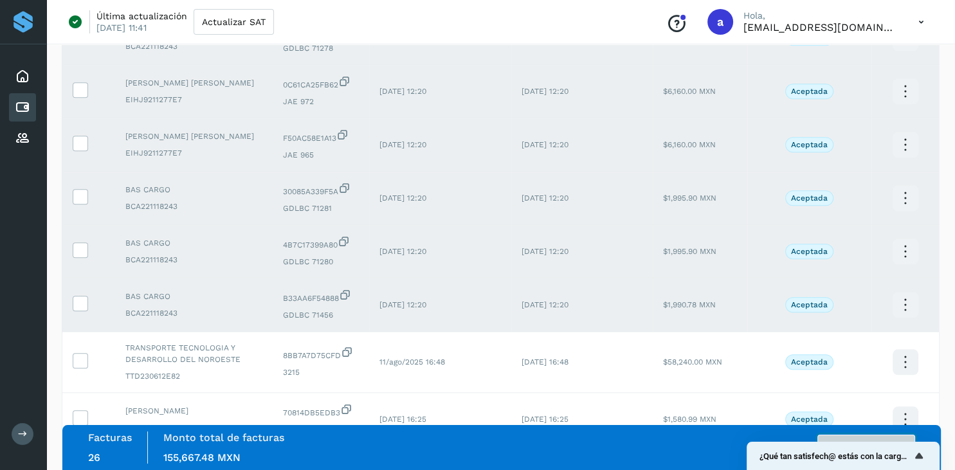
click at [842, 440] on button "Autorizar facturas" at bounding box center [866, 448] width 98 height 26
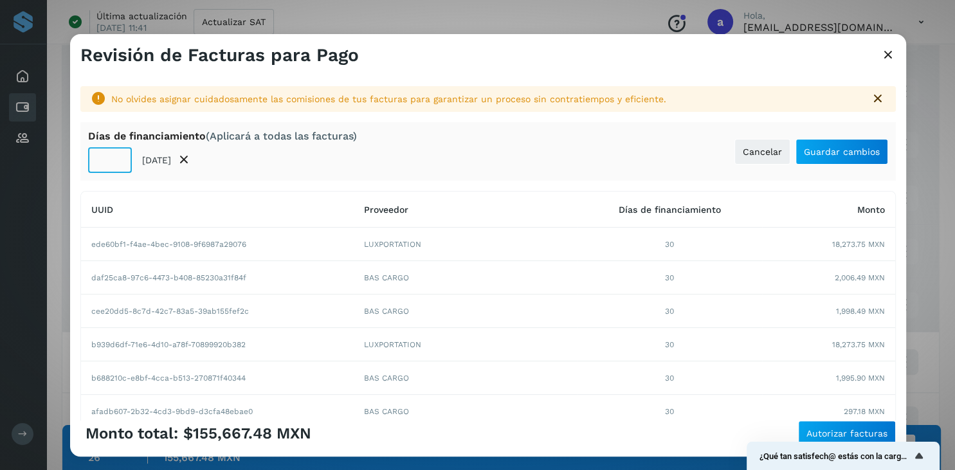
drag, startPoint x: 96, startPoint y: 163, endPoint x: 136, endPoint y: 165, distance: 39.9
click at [136, 165] on div "** 06/oct/2025" at bounding box center [222, 160] width 269 height 26
type input "**"
click at [850, 153] on span "Guardar cambios" at bounding box center [842, 151] width 76 height 9
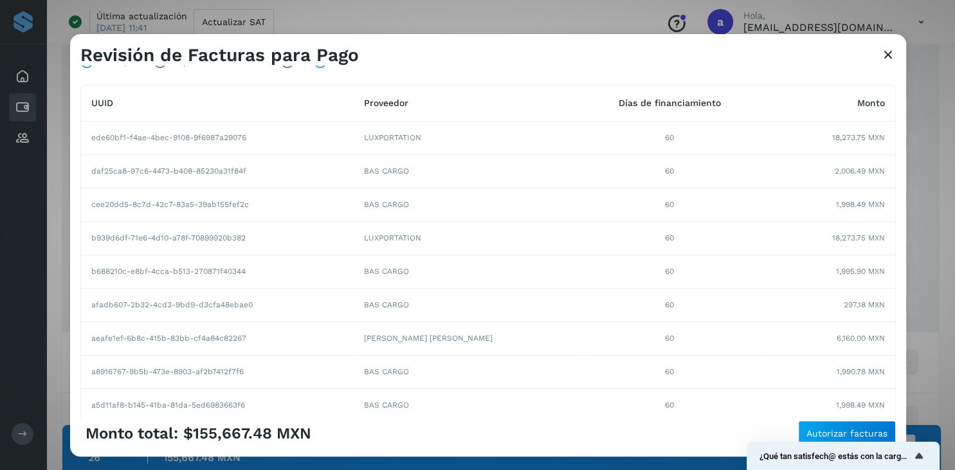
scroll to position [229, 0]
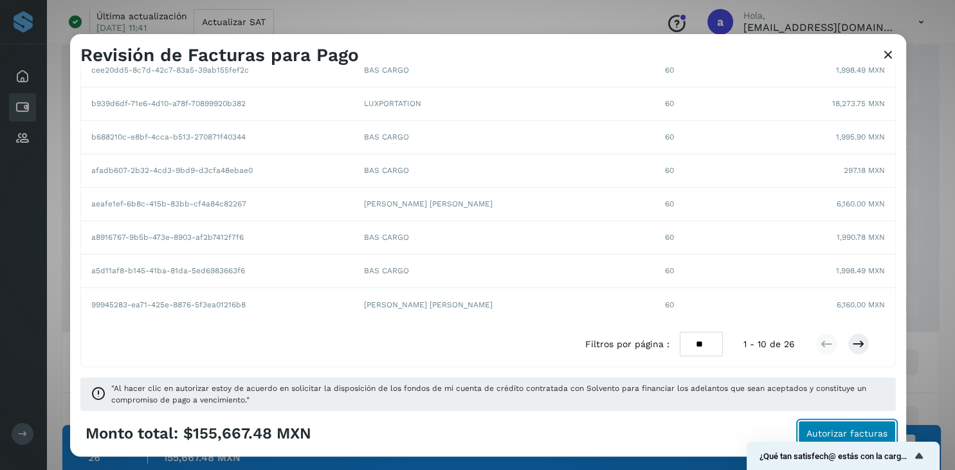
click at [871, 435] on span "Autorizar facturas" at bounding box center [846, 433] width 81 height 9
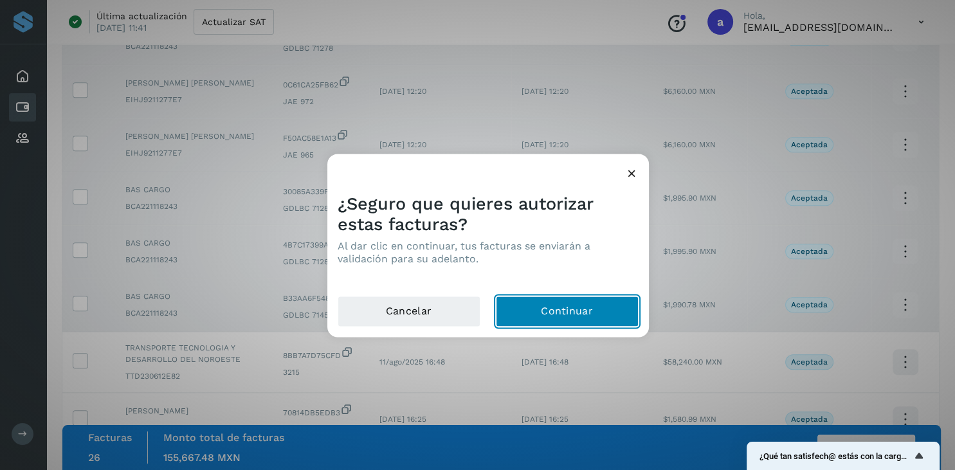
click at [535, 308] on button "Continuar" at bounding box center [567, 311] width 143 height 31
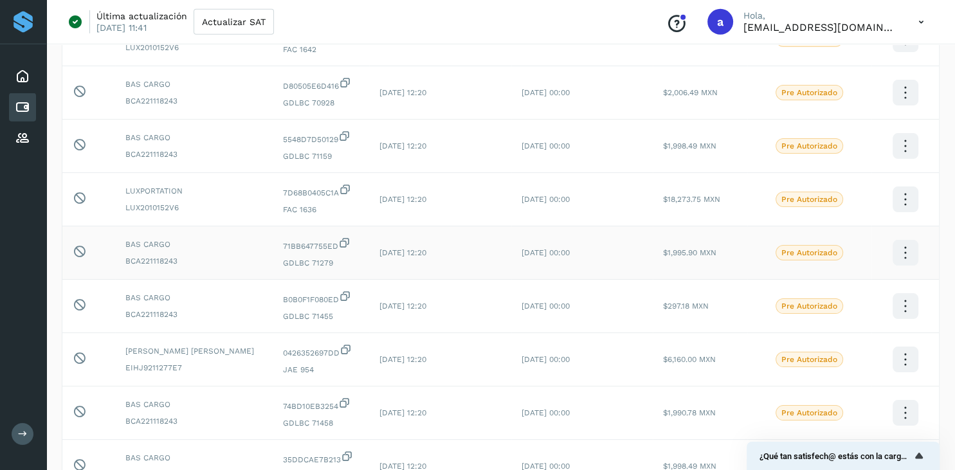
scroll to position [0, 0]
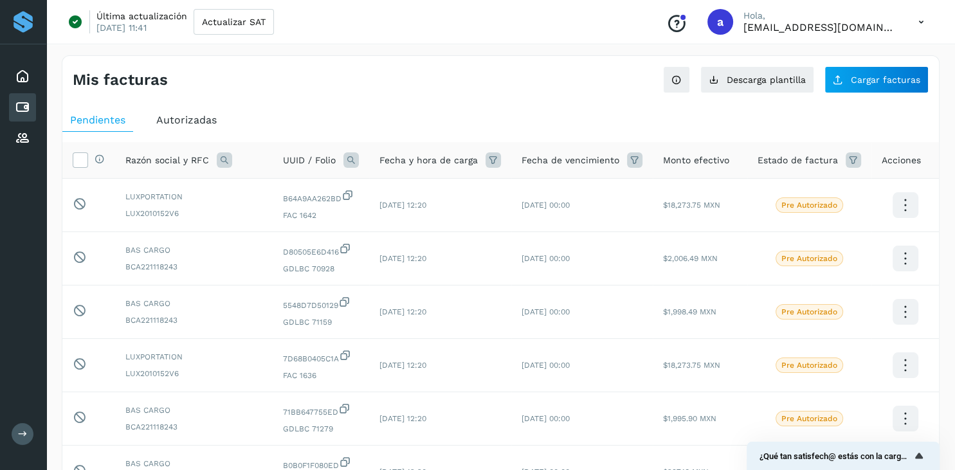
click at [913, 24] on icon at bounding box center [921, 22] width 26 height 26
click at [850, 88] on div "Cerrar sesión" at bounding box center [856, 83] width 153 height 24
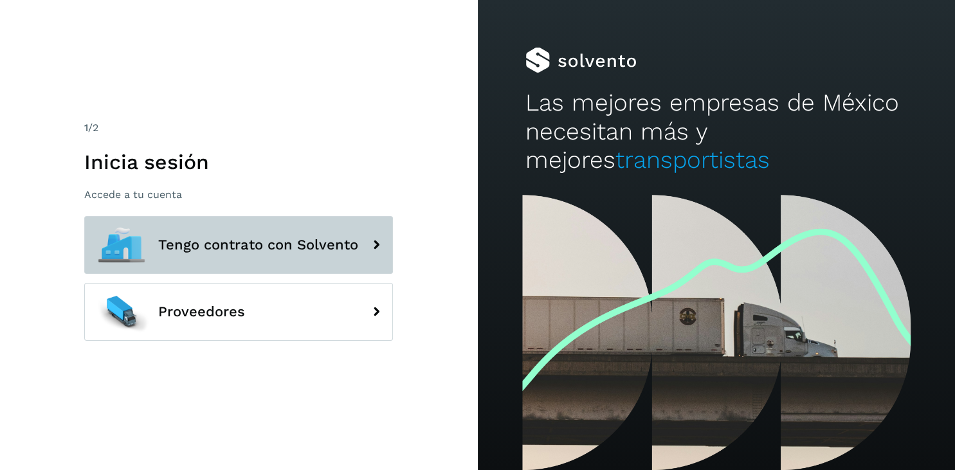
click at [253, 271] on button "Tengo contrato con Solvento" at bounding box center [238, 245] width 309 height 58
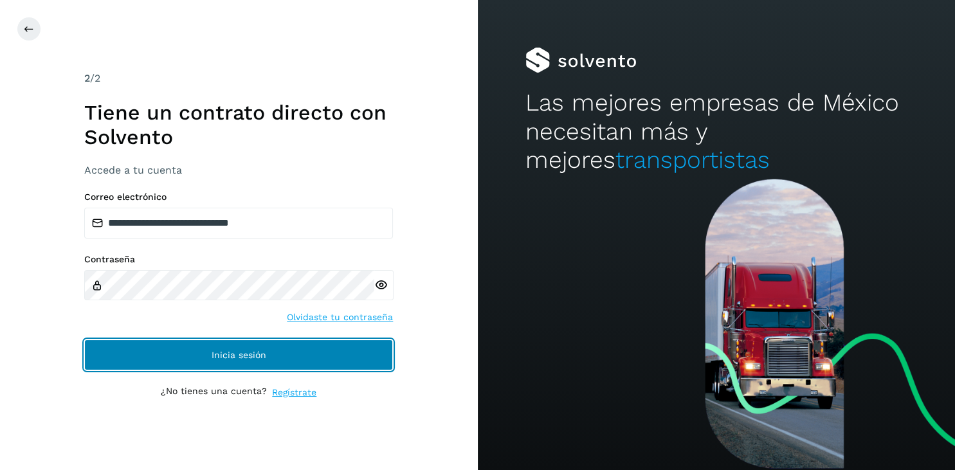
click at [270, 346] on button "Inicia sesión" at bounding box center [238, 354] width 309 height 31
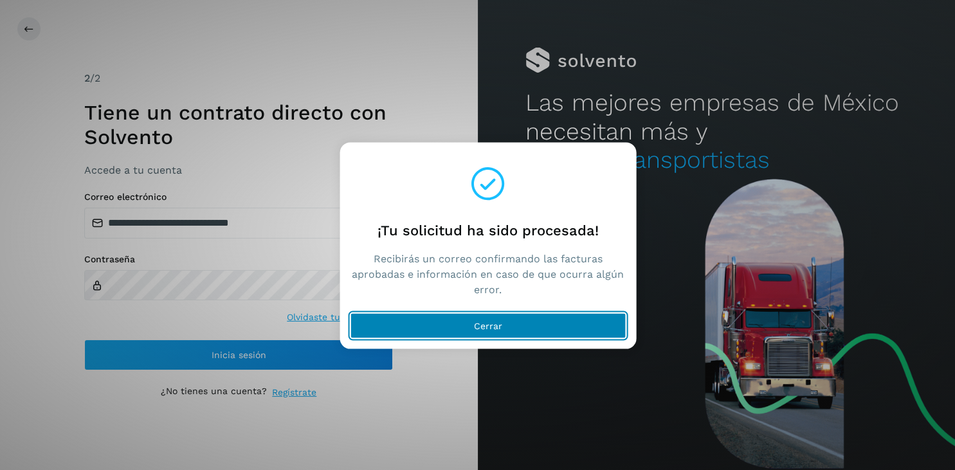
click at [500, 318] on button "Cerrar" at bounding box center [488, 325] width 276 height 26
